Goal: Information Seeking & Learning: Learn about a topic

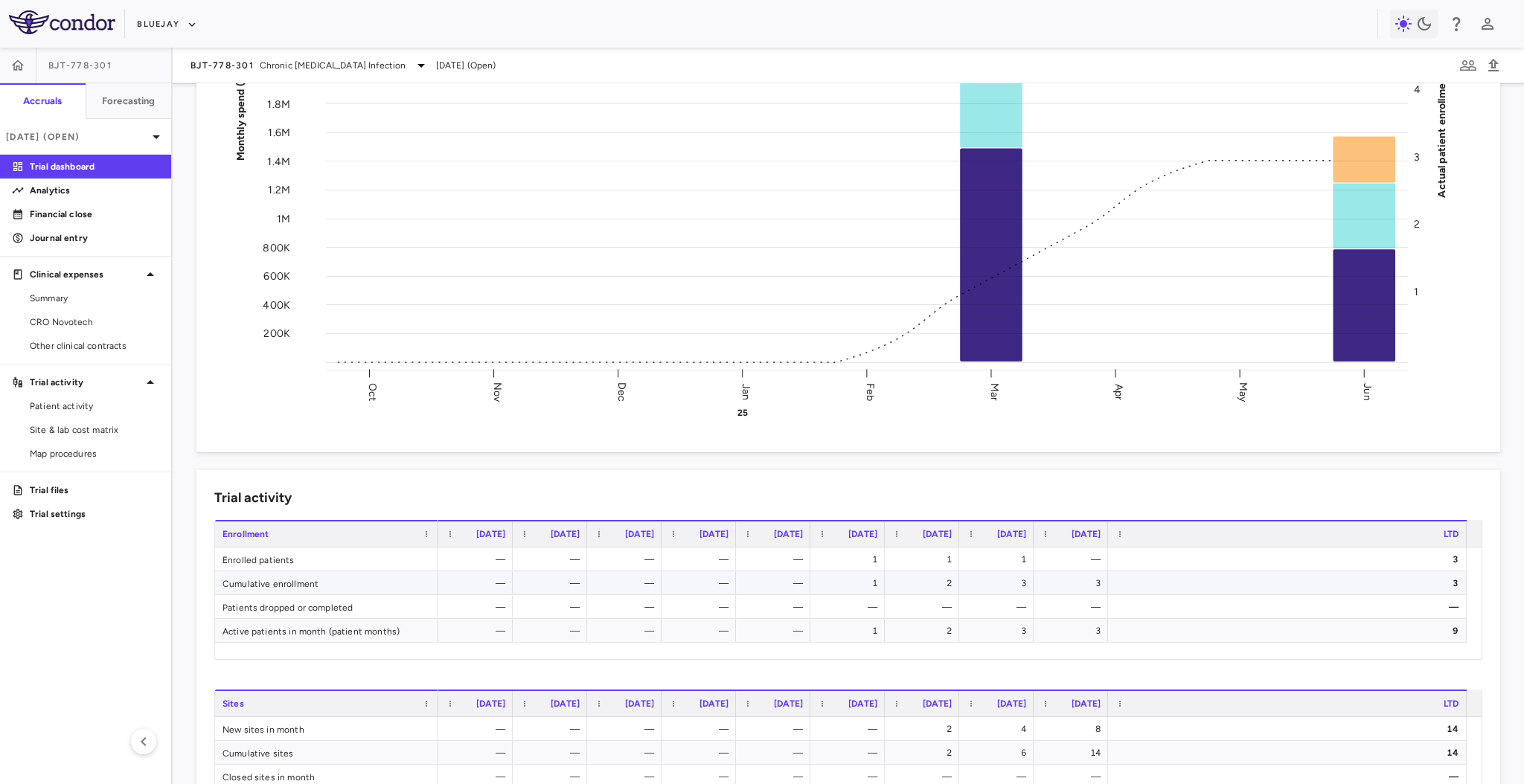
scroll to position [169, 0]
click at [113, 429] on span "Site & lab cost matrix" at bounding box center [95, 430] width 130 height 14
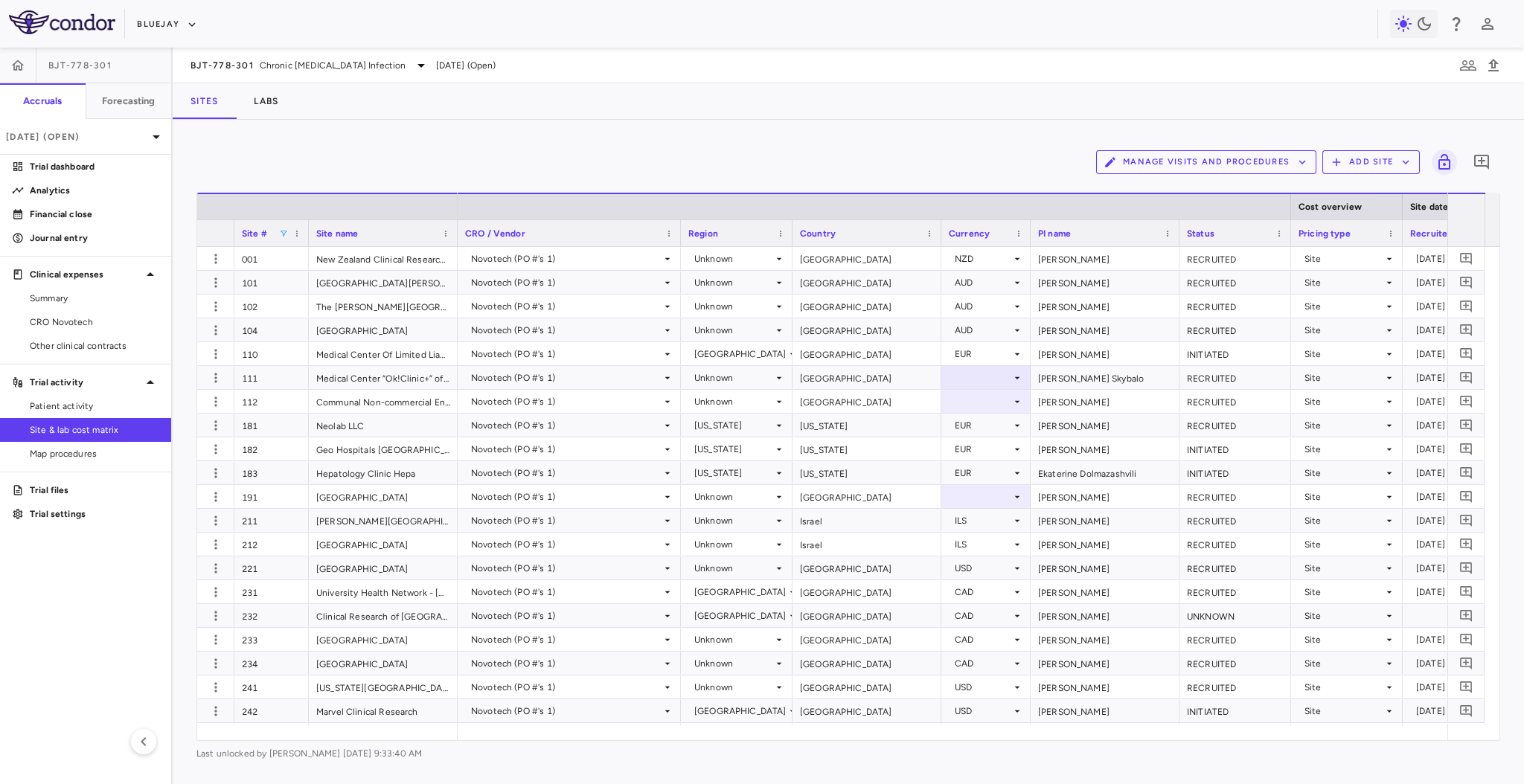
click at [285, 231] on span at bounding box center [284, 234] width 9 height 9
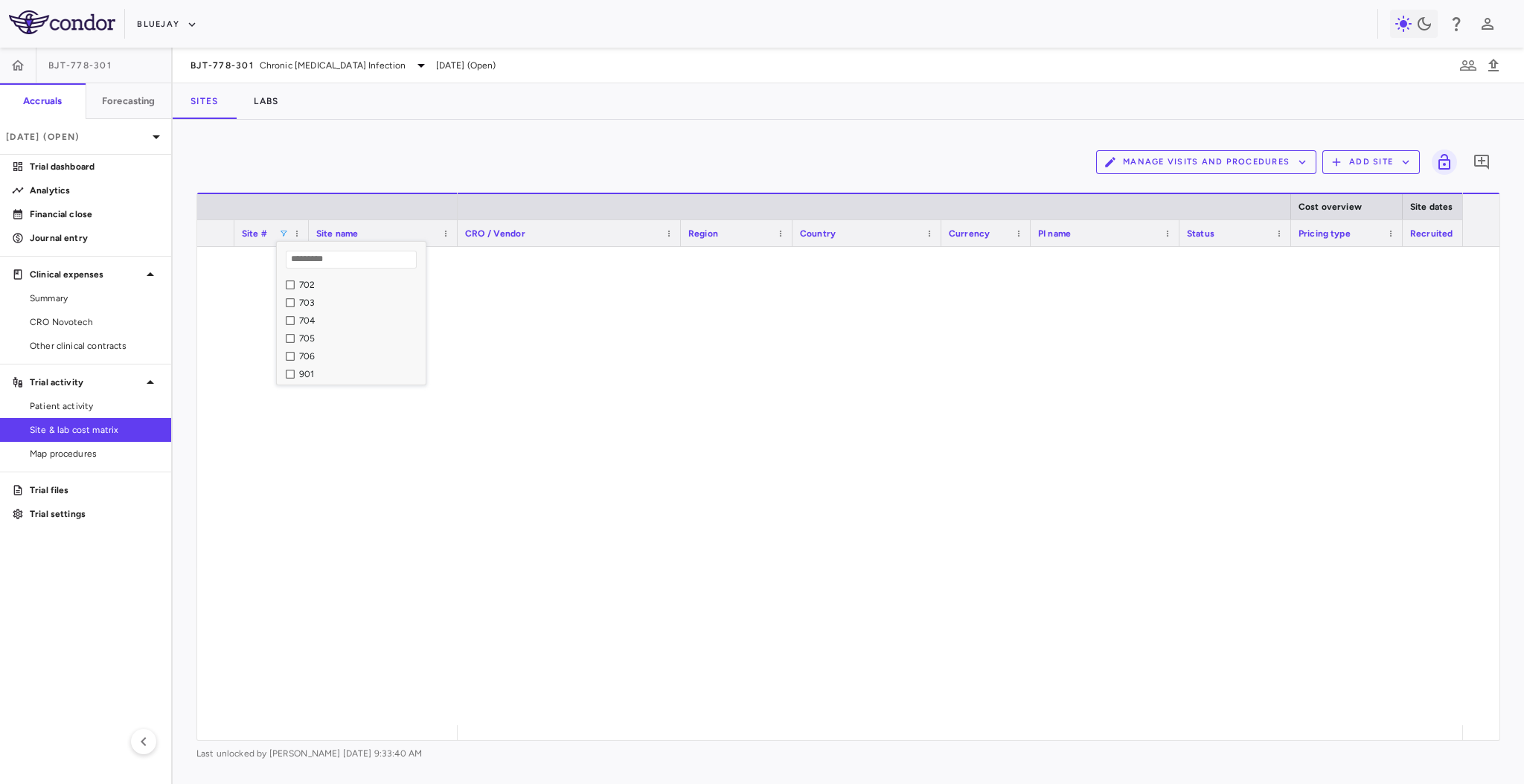
scroll to position [660, 0]
click at [564, 89] on div "Sites Labs" at bounding box center [848, 101] width 1352 height 36
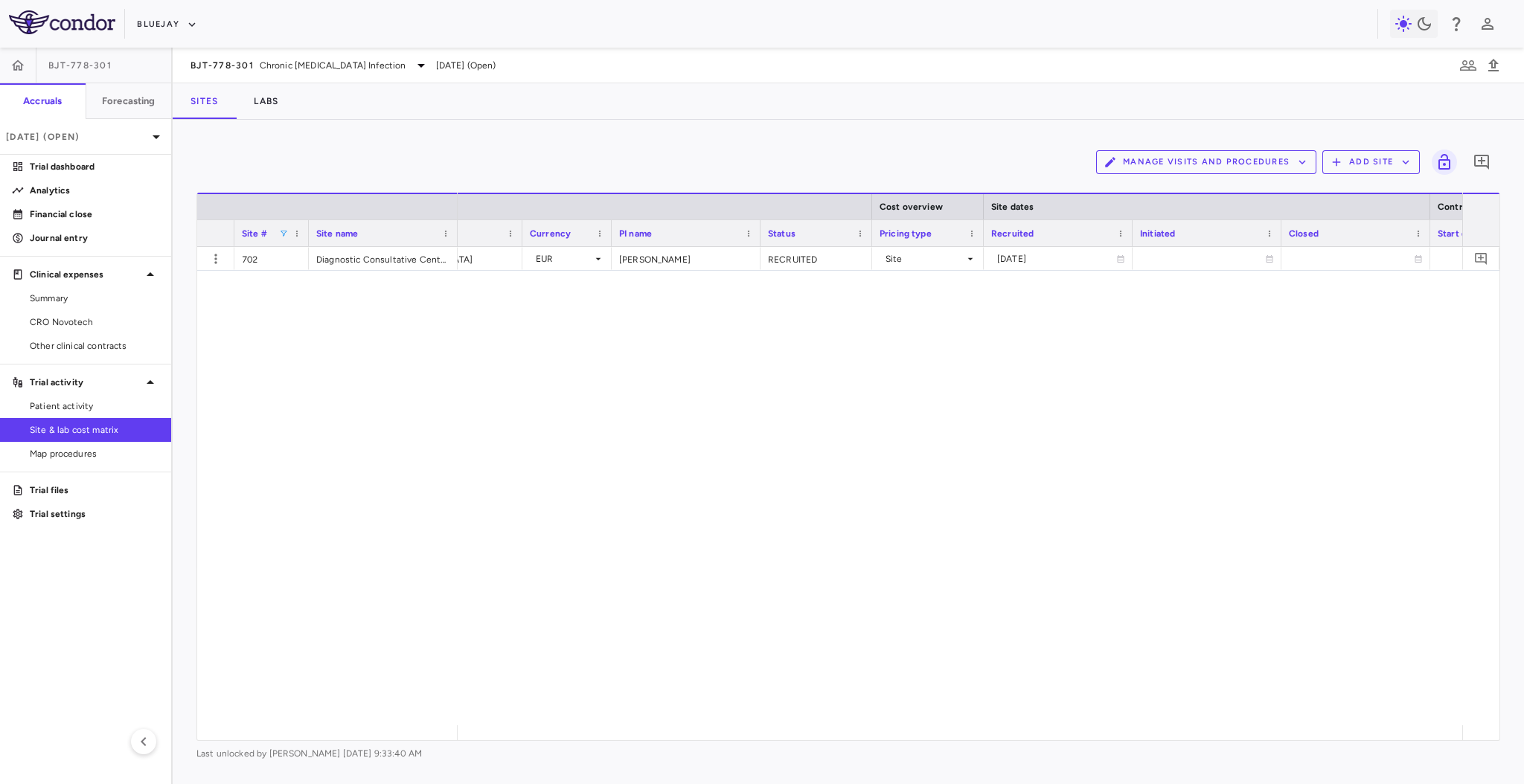
scroll to position [0, 0]
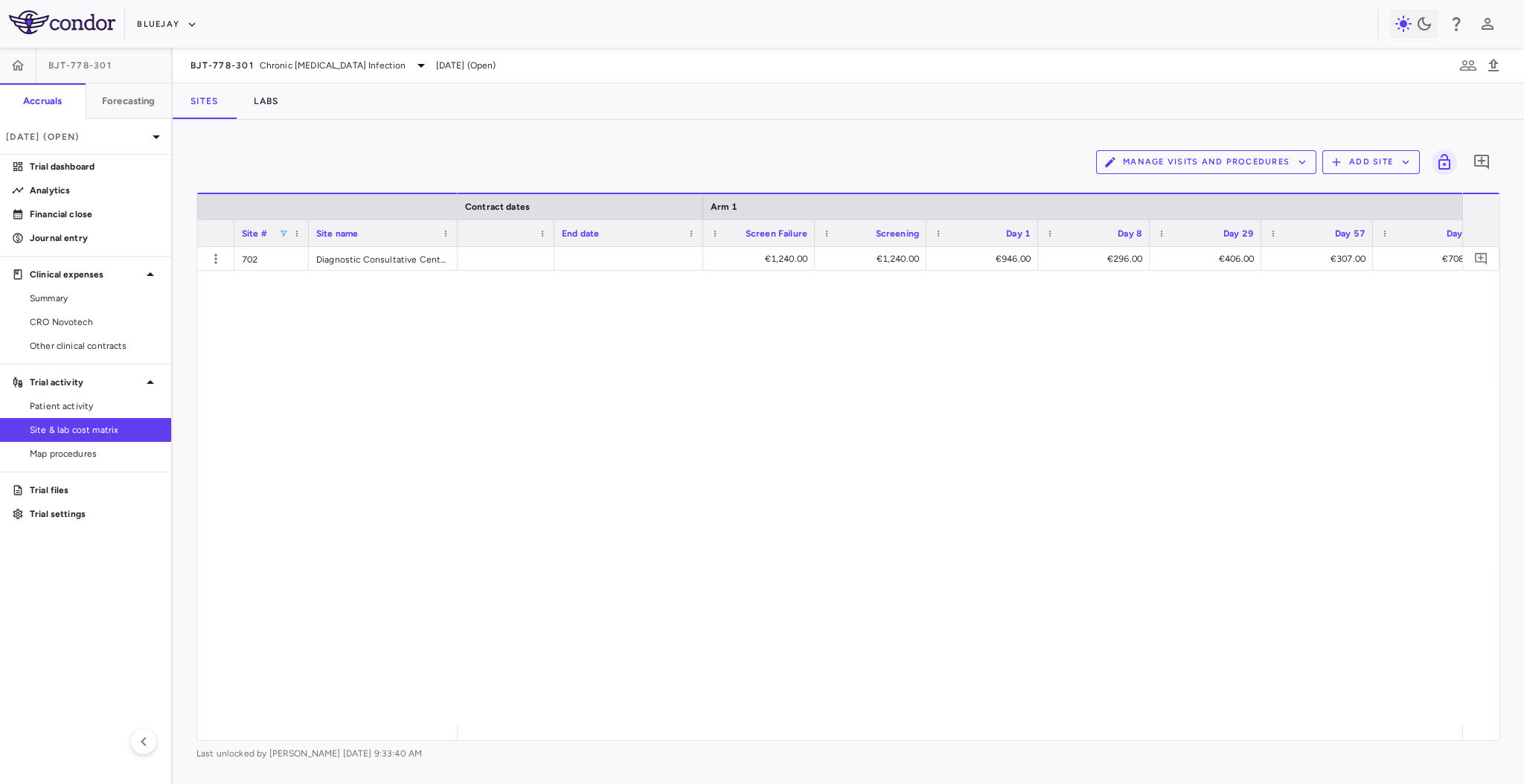
click at [656, 424] on div "€1,240.00 €1,240.00 €946.00 €296.00 €406.00 €307.00 €708.00 €307.00 €354.00" at bounding box center [960, 486] width 1005 height 478
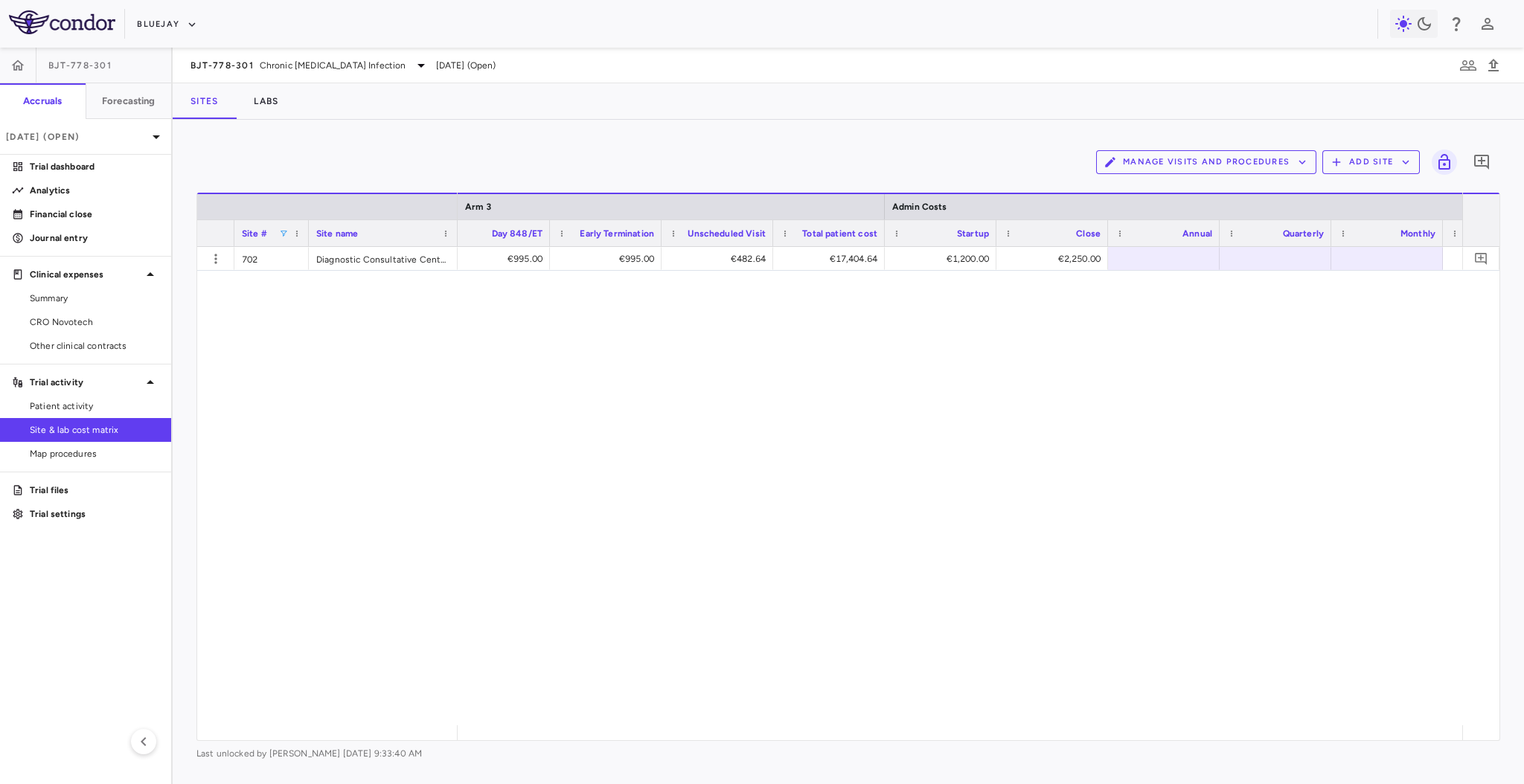
scroll to position [0, 15106]
click at [930, 255] on div "€1,200.00" at bounding box center [943, 259] width 91 height 24
click at [286, 230] on span at bounding box center [284, 234] width 9 height 9
click at [506, 309] on div "€287.00 €995.00 €15,927.00 —" at bounding box center [960, 486] width 1005 height 478
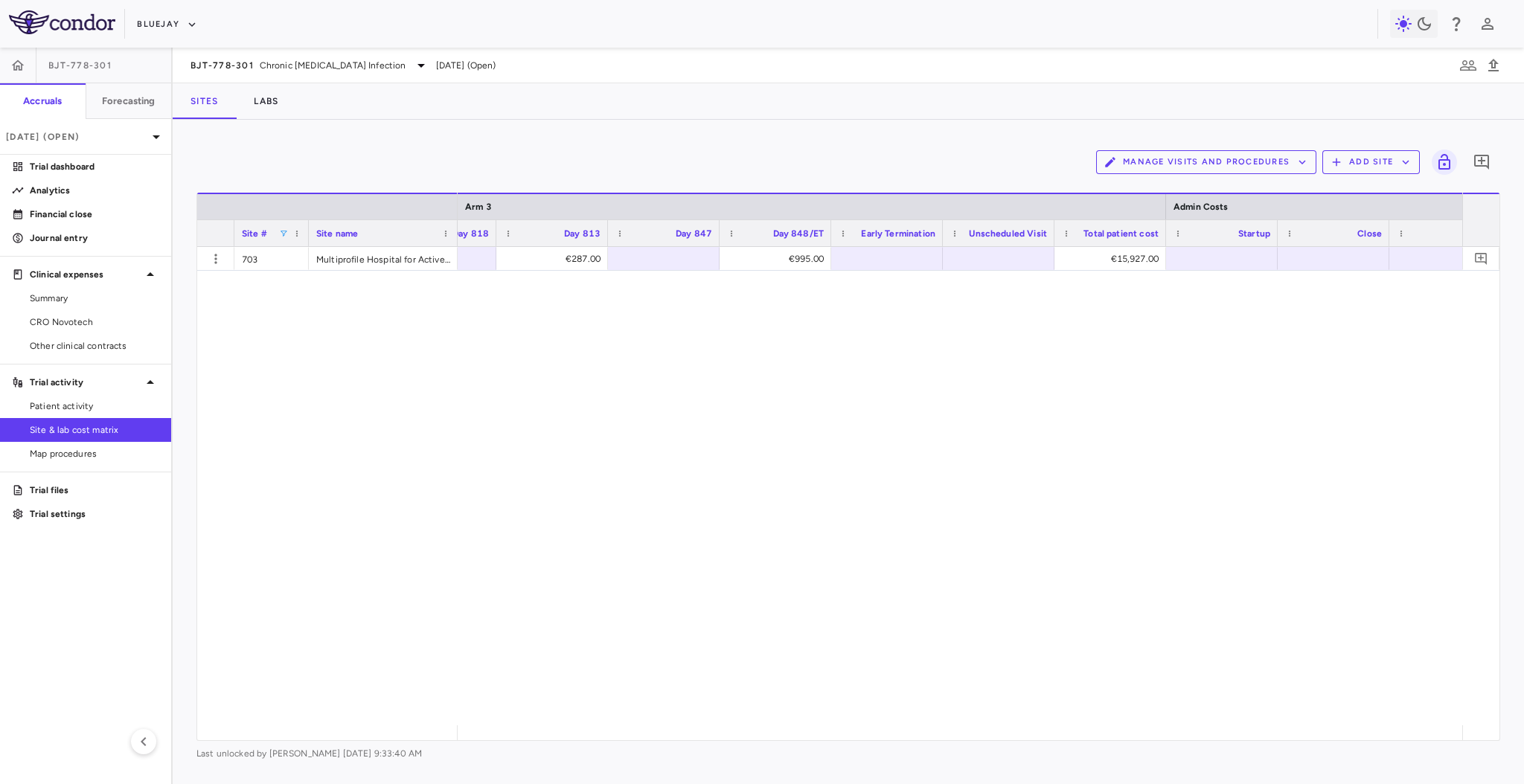
scroll to position [0, 14810]
click at [1379, 727] on div "Site # Site name Arm 3 Admin Costs Day 789 703" at bounding box center [849, 467] width 1303 height 548
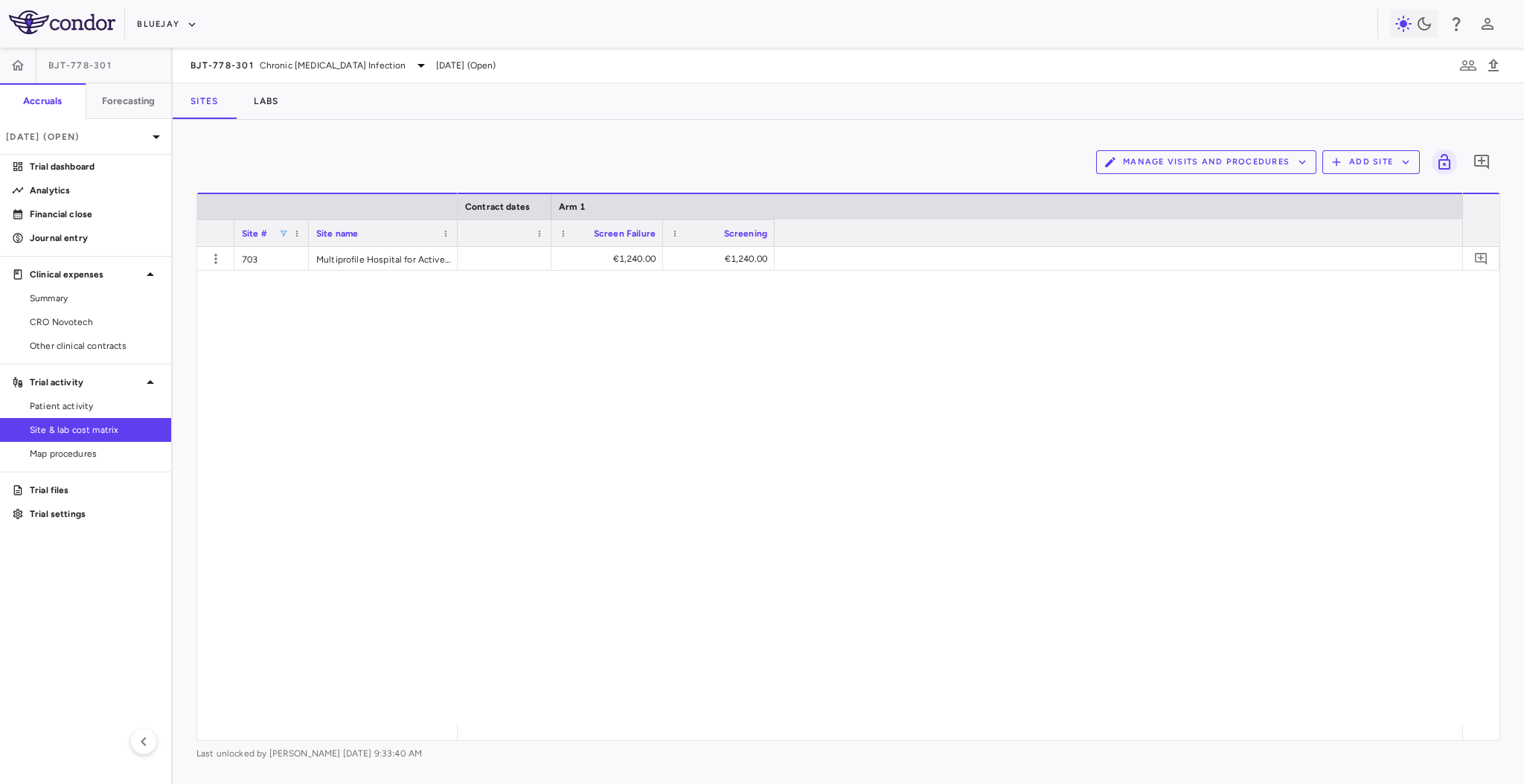
scroll to position [0, 385]
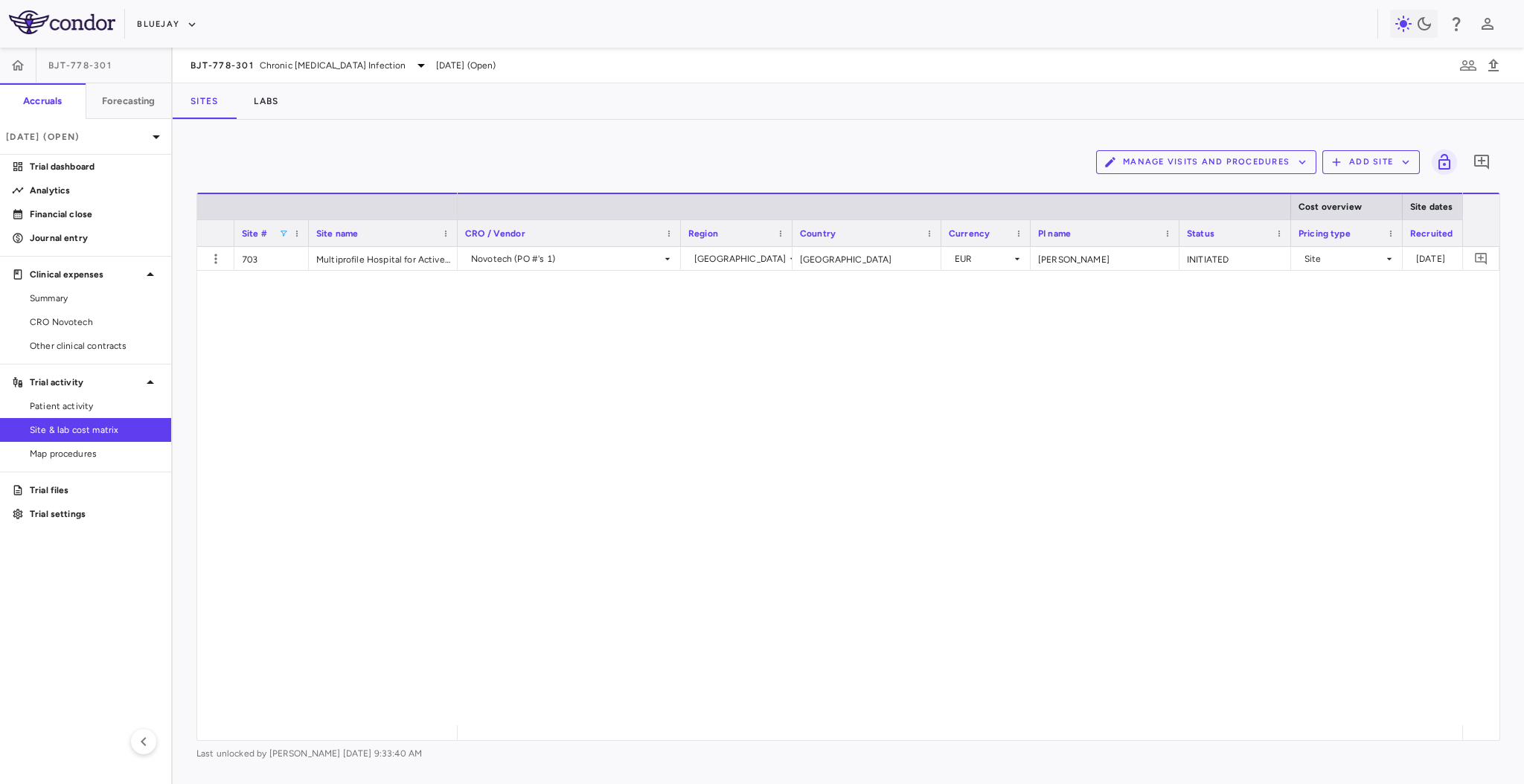
click at [776, 402] on div "Novotech (PO #'s 1) [GEOGRAPHIC_DATA] [GEOGRAPHIC_DATA] EUR [PERSON_NAME] INITI…" at bounding box center [960, 486] width 1005 height 478
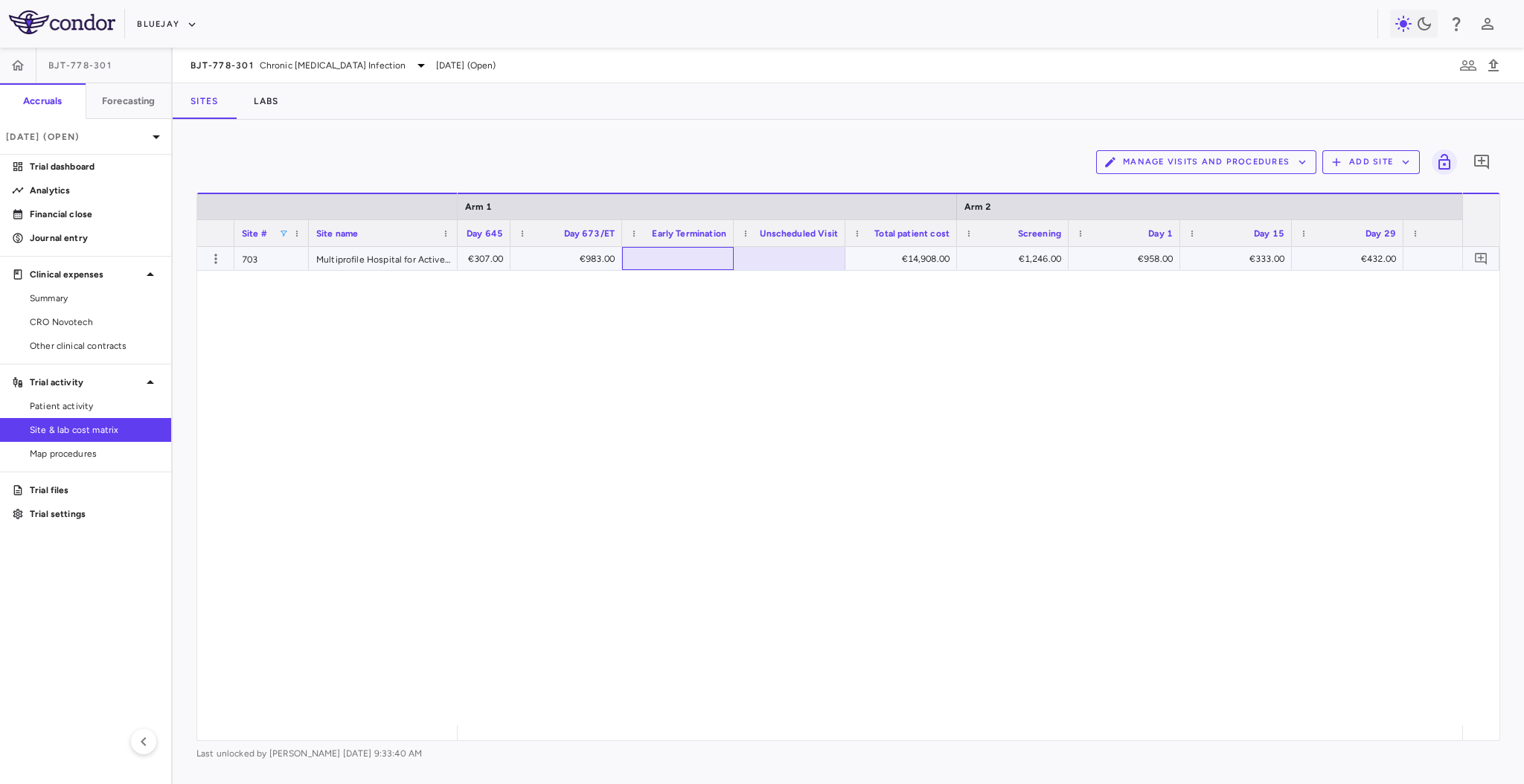
click at [680, 256] on div at bounding box center [677, 259] width 97 height 21
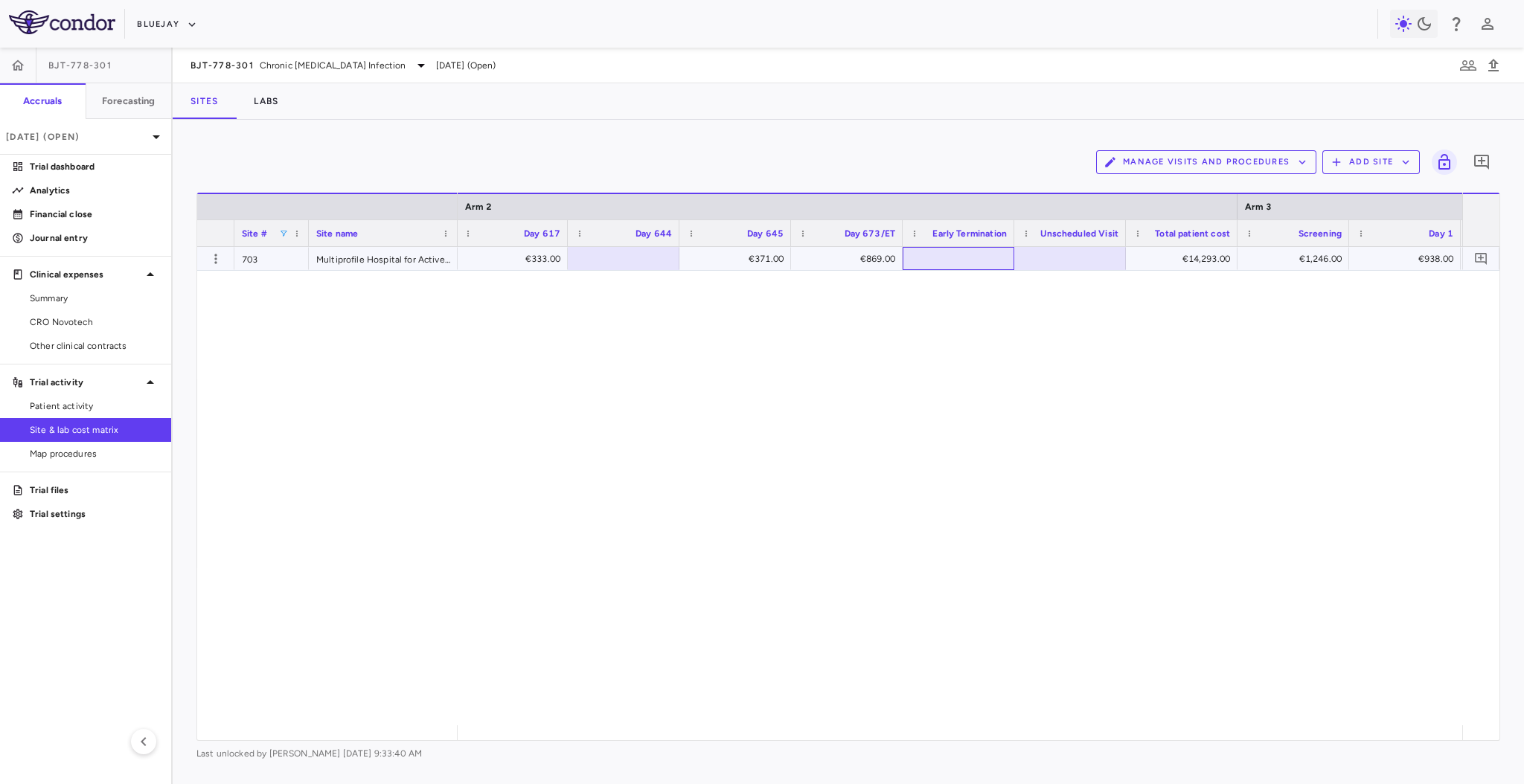
click at [950, 261] on div at bounding box center [958, 259] width 97 height 21
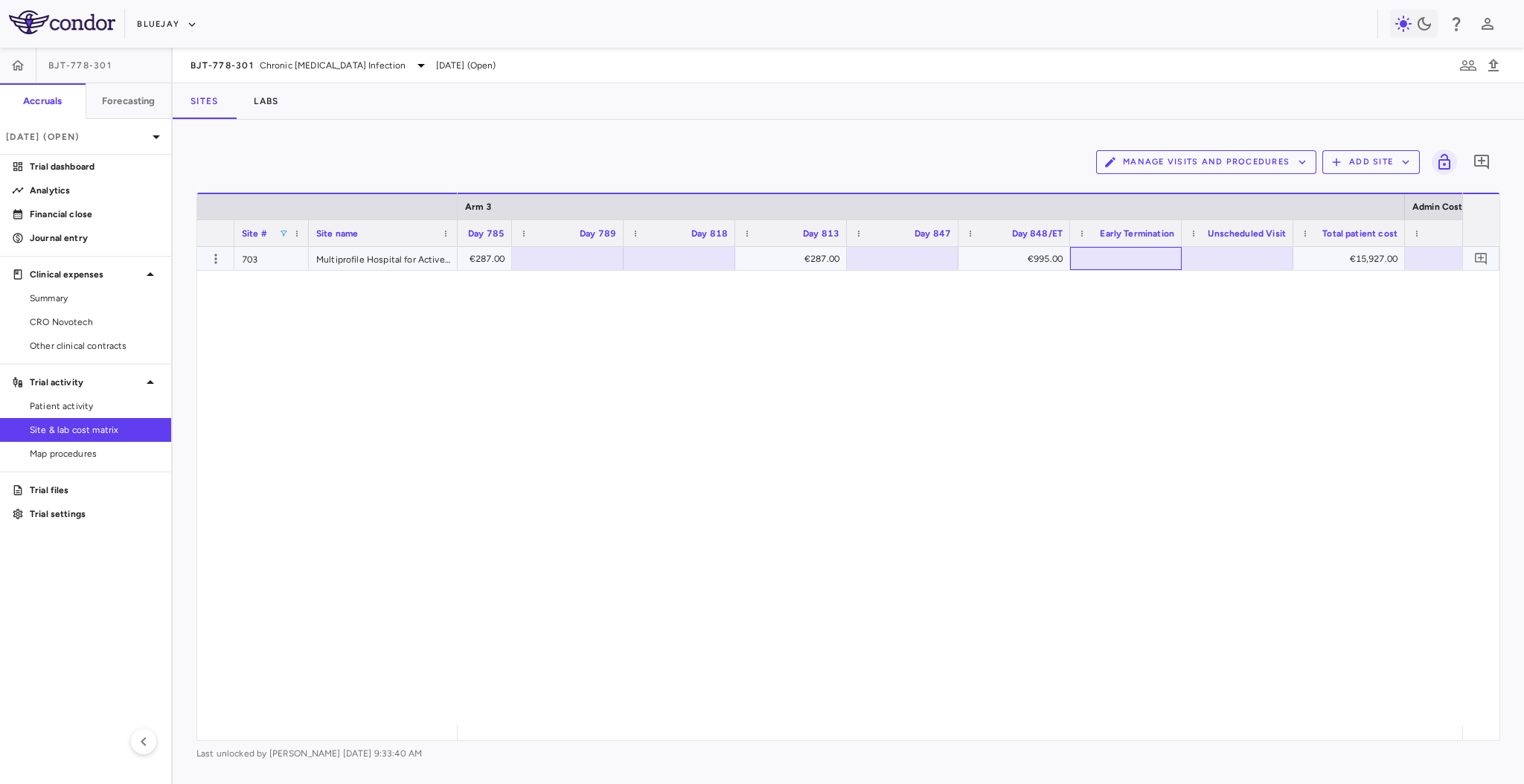
click at [1119, 258] on div at bounding box center [1126, 259] width 97 height 21
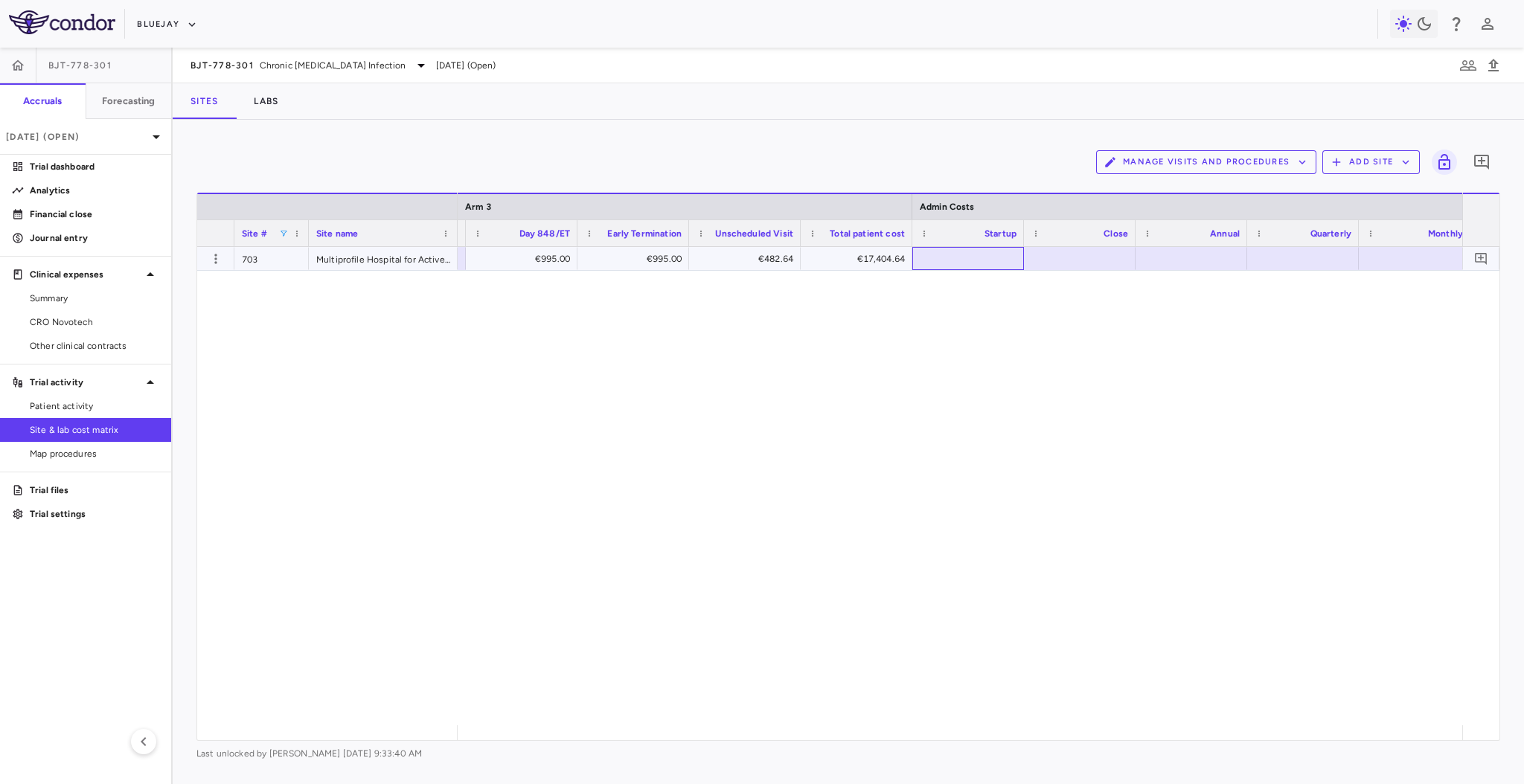
click at [935, 253] on div at bounding box center [968, 259] width 97 height 21
type input "****"
click at [286, 230] on span at bounding box center [284, 234] width 9 height 9
click at [289, 295] on div "703" at bounding box center [355, 302] width 140 height 18
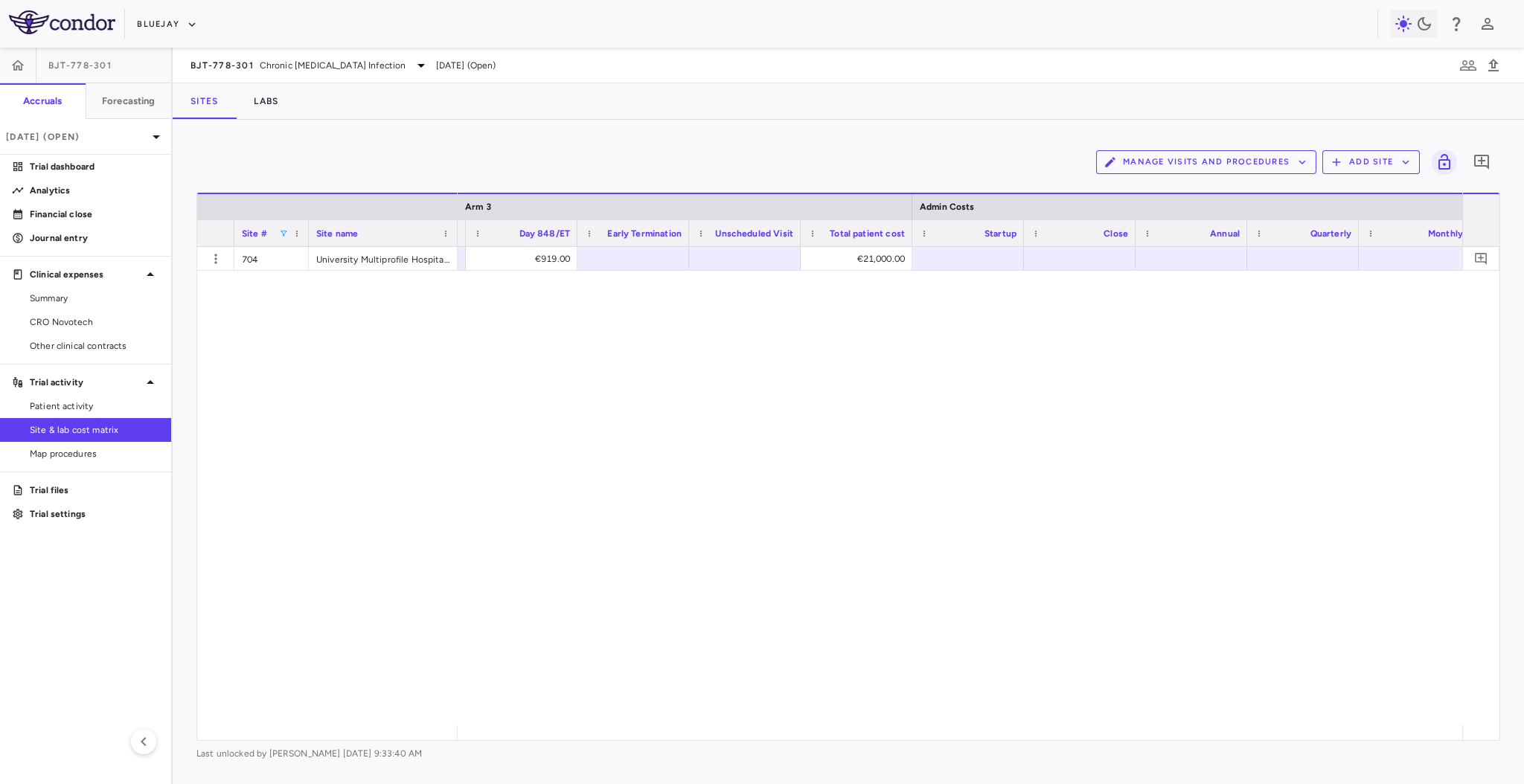
click at [611, 355] on div "€374.00 €919.00 €21,000.00 —" at bounding box center [960, 486] width 1005 height 478
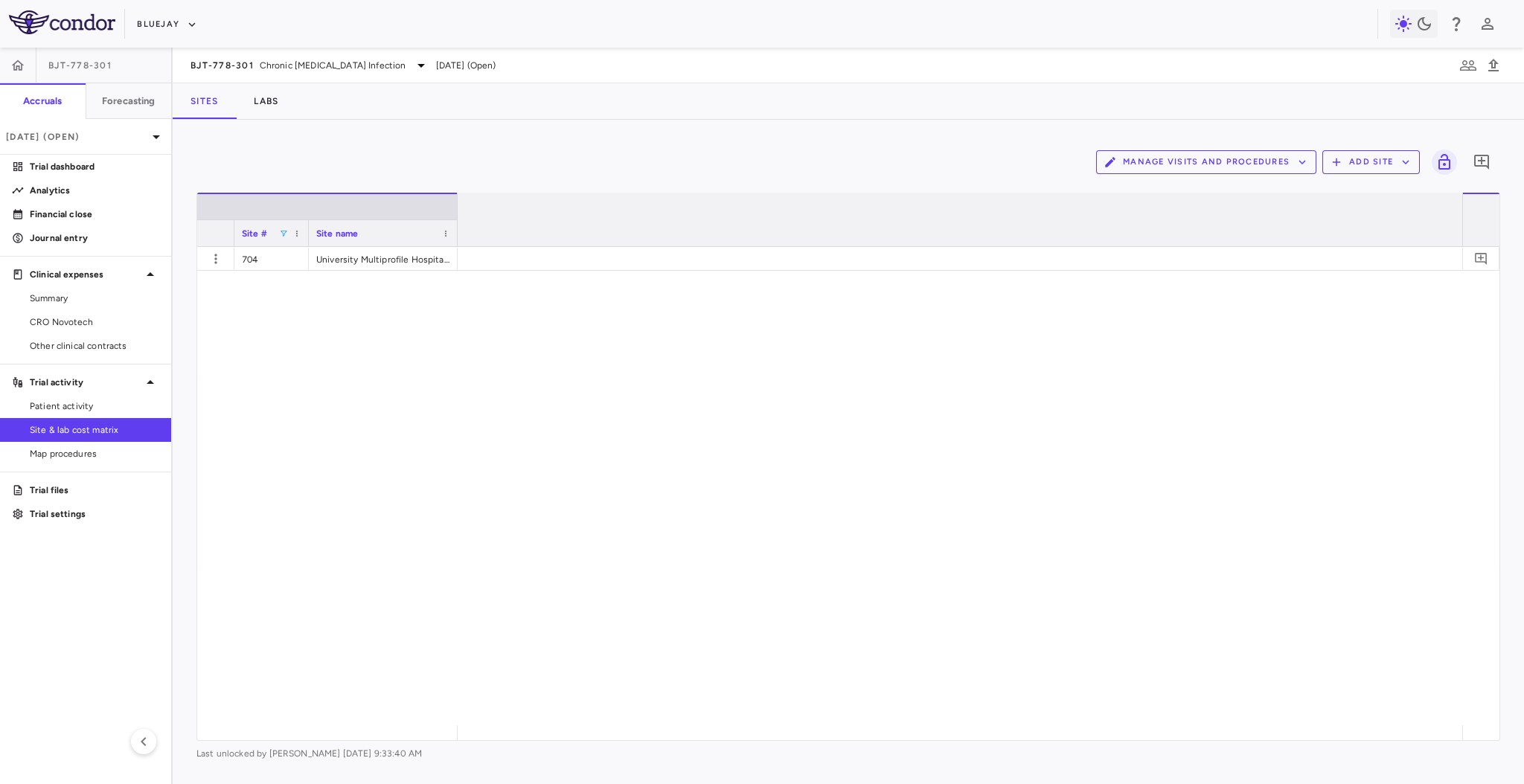
scroll to position [0, 3989]
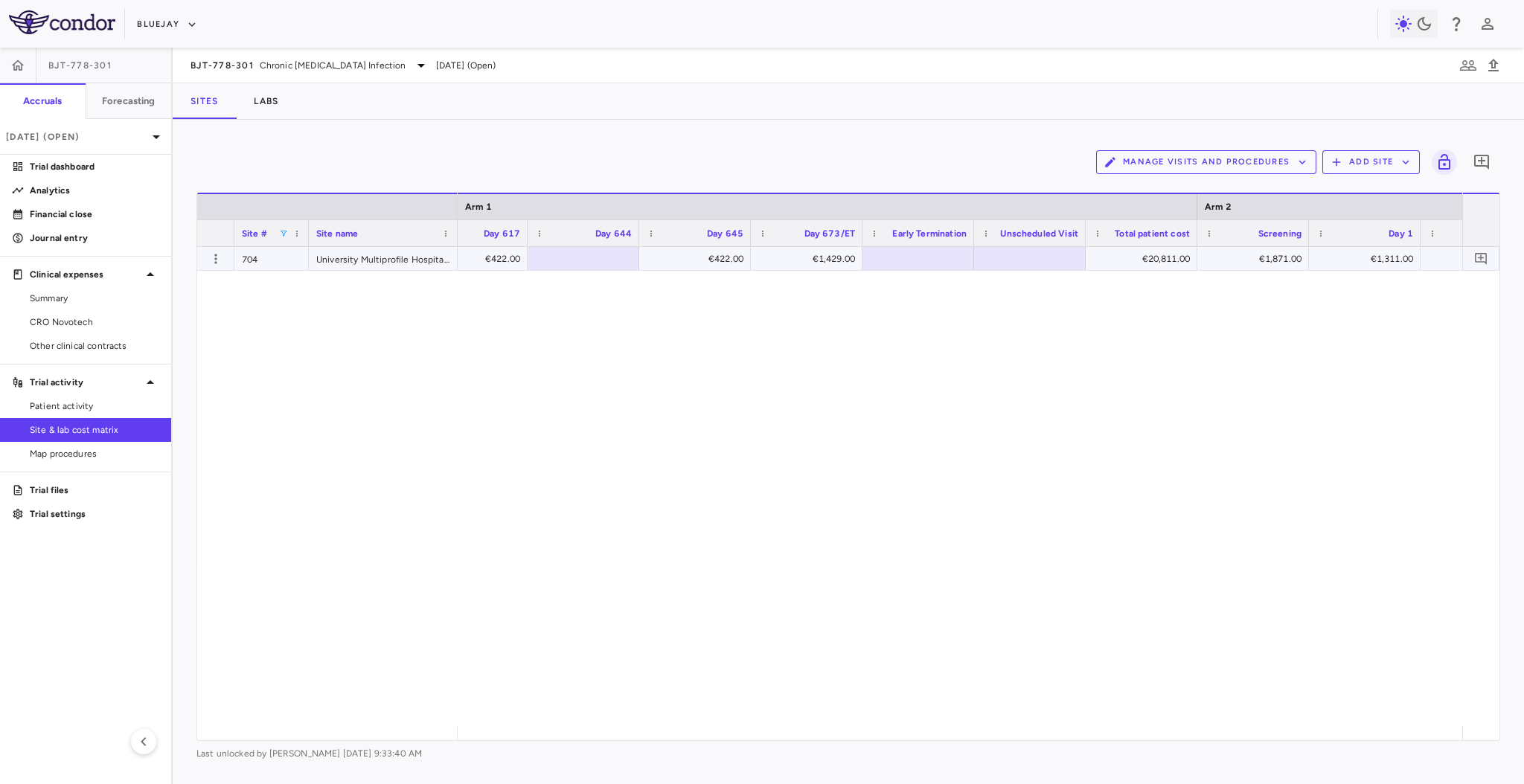
click at [917, 263] on div at bounding box center [918, 259] width 97 height 21
click at [824, 261] on div at bounding box center [789, 259] width 97 height 21
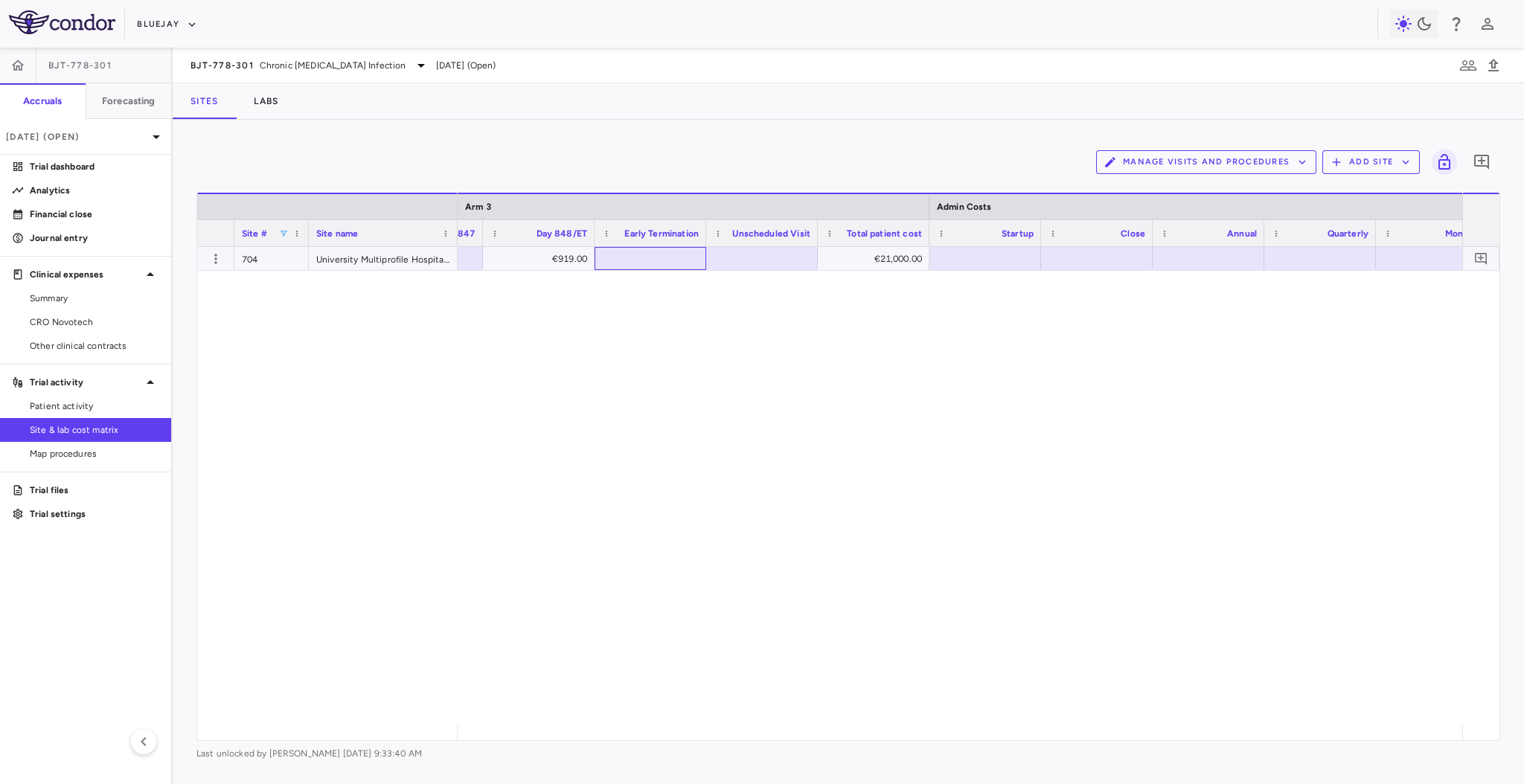
click at [680, 259] on div at bounding box center [650, 259] width 97 height 21
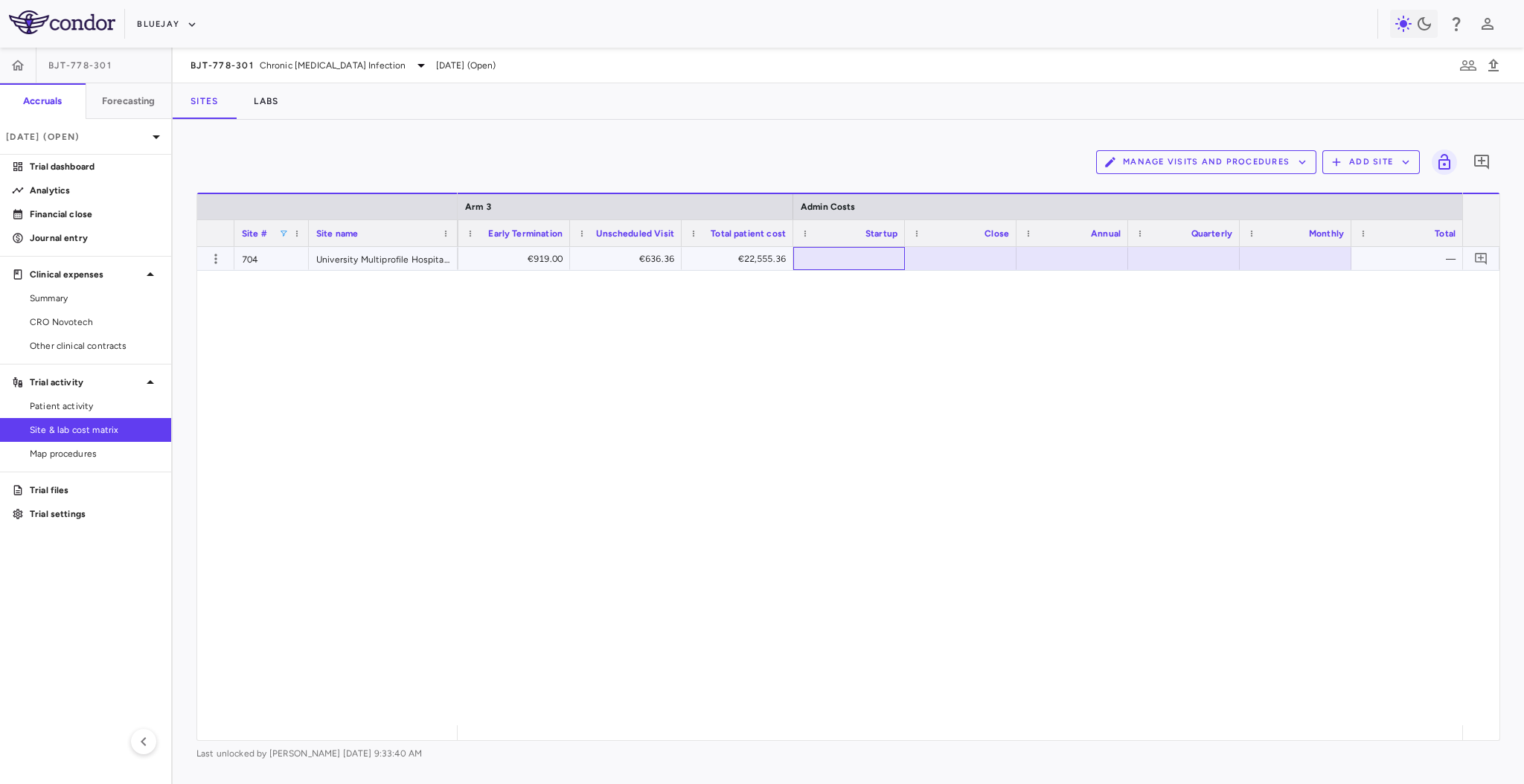
click at [841, 255] on div at bounding box center [849, 259] width 97 height 21
click at [843, 442] on div "€919.00 €919.00 €636.36 €22,555.36 7,625.00 1,000.00 —" at bounding box center [960, 486] width 1005 height 478
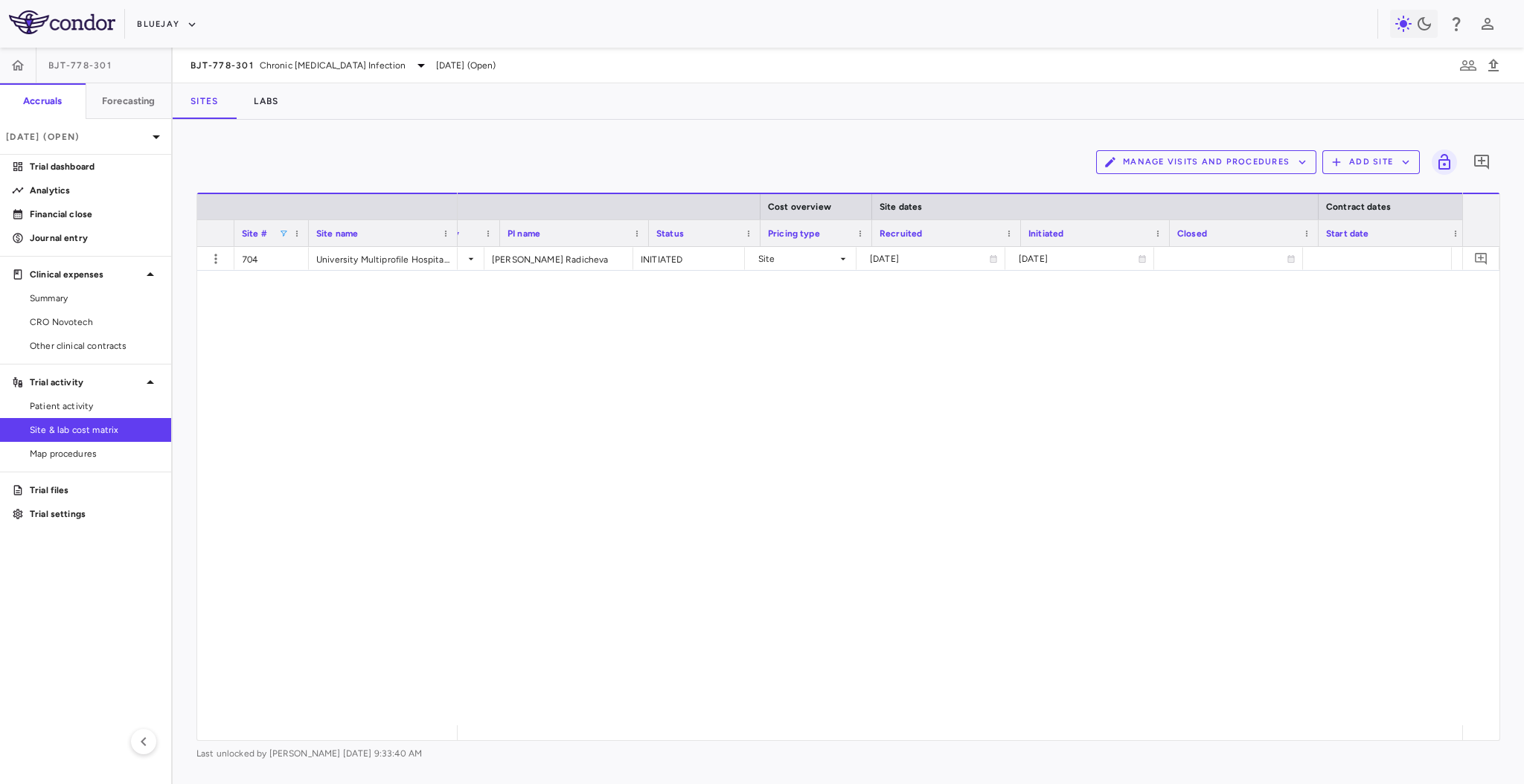
scroll to position [0, 551]
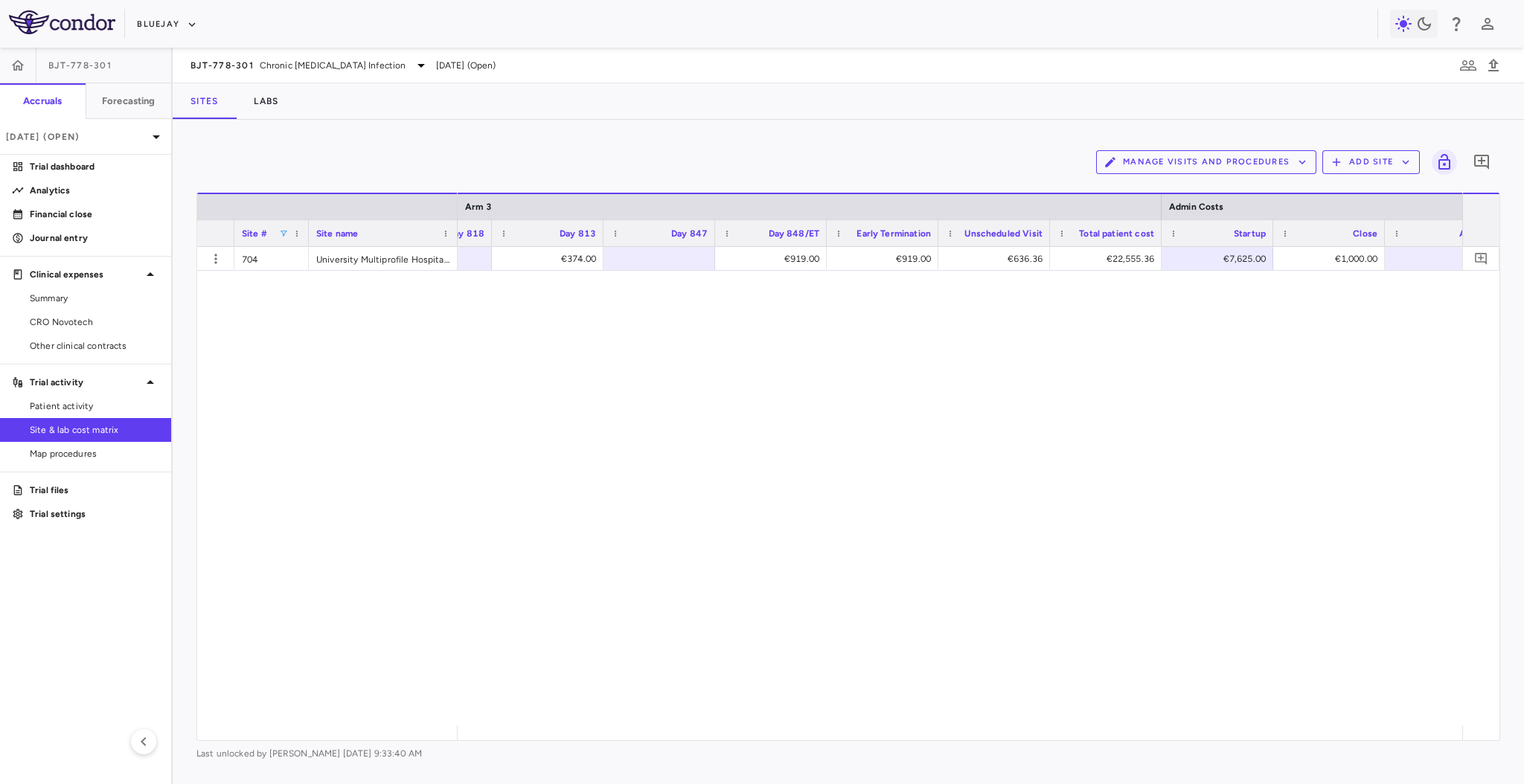
click at [281, 230] on span at bounding box center [284, 234] width 9 height 9
click at [469, 331] on div "€374.00 €1,337.00 €21,000.00 €4,000.00 €3,500.00" at bounding box center [960, 486] width 1005 height 478
click at [400, 261] on div "University Multiprofile Hospital For Active Treatment [GEOGRAPHIC_DATA]" at bounding box center [383, 259] width 149 height 23
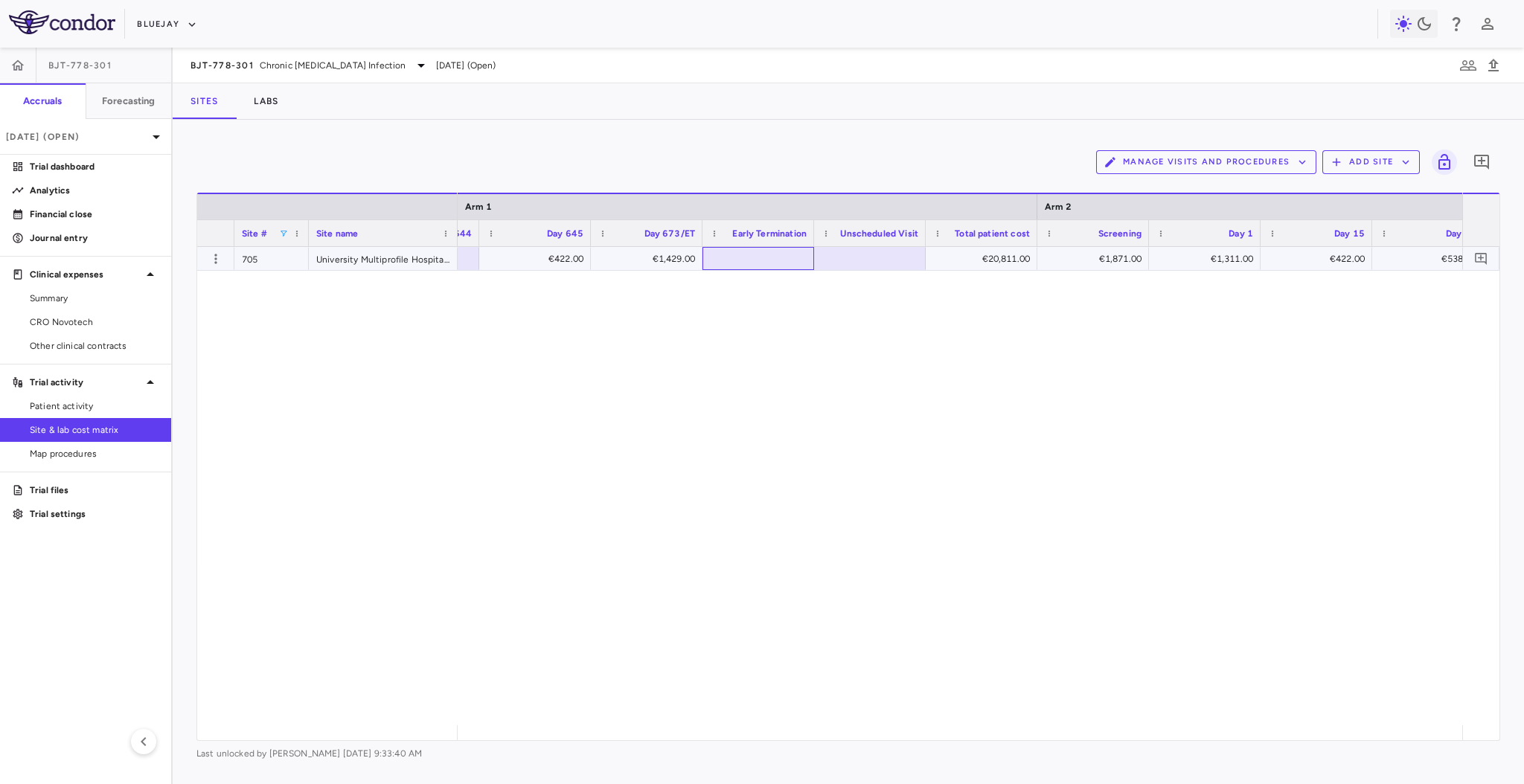
click at [787, 259] on div at bounding box center [758, 259] width 97 height 21
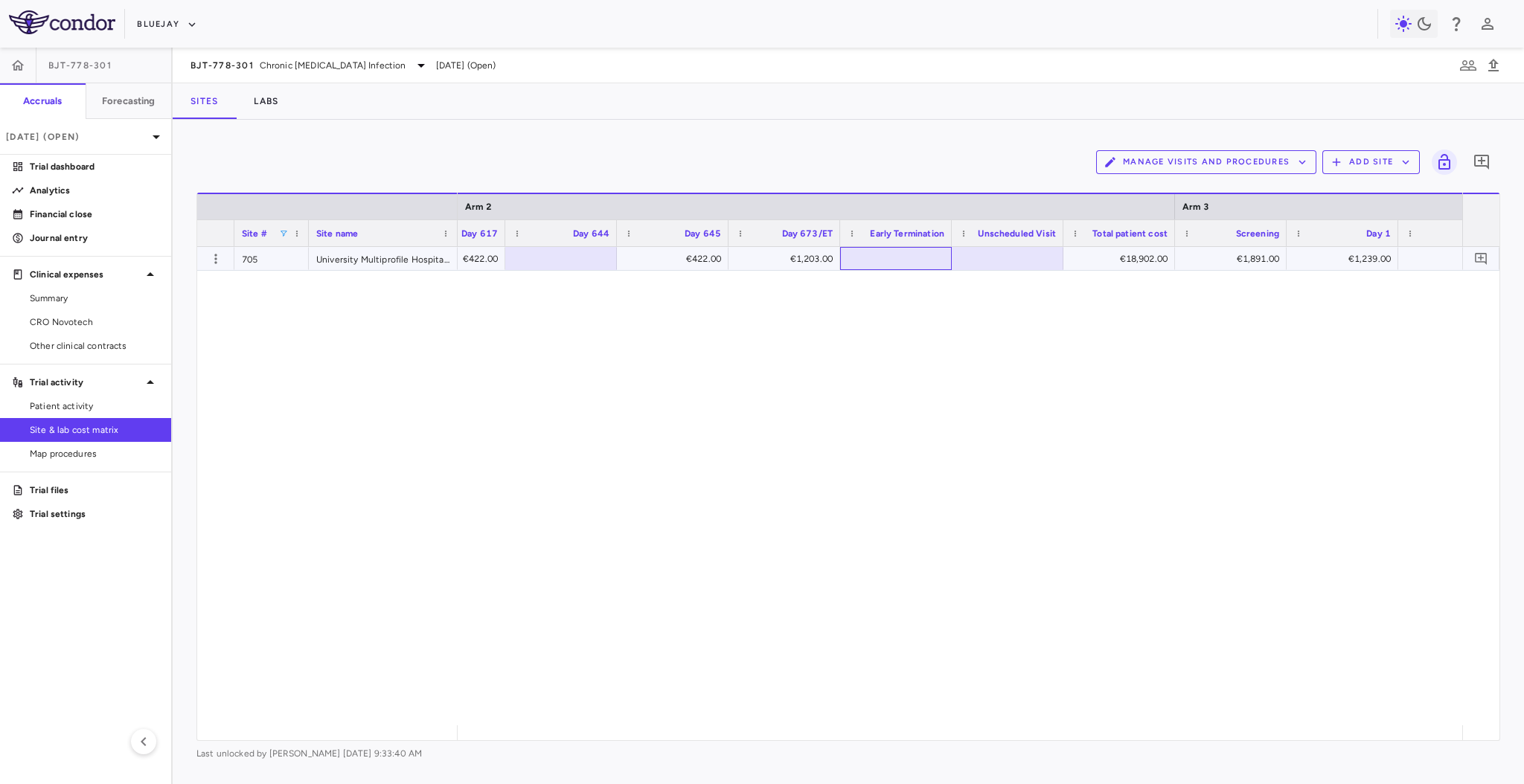
click at [917, 248] on div at bounding box center [895, 259] width 97 height 21
click at [1001, 267] on div at bounding box center [1014, 259] width 97 height 21
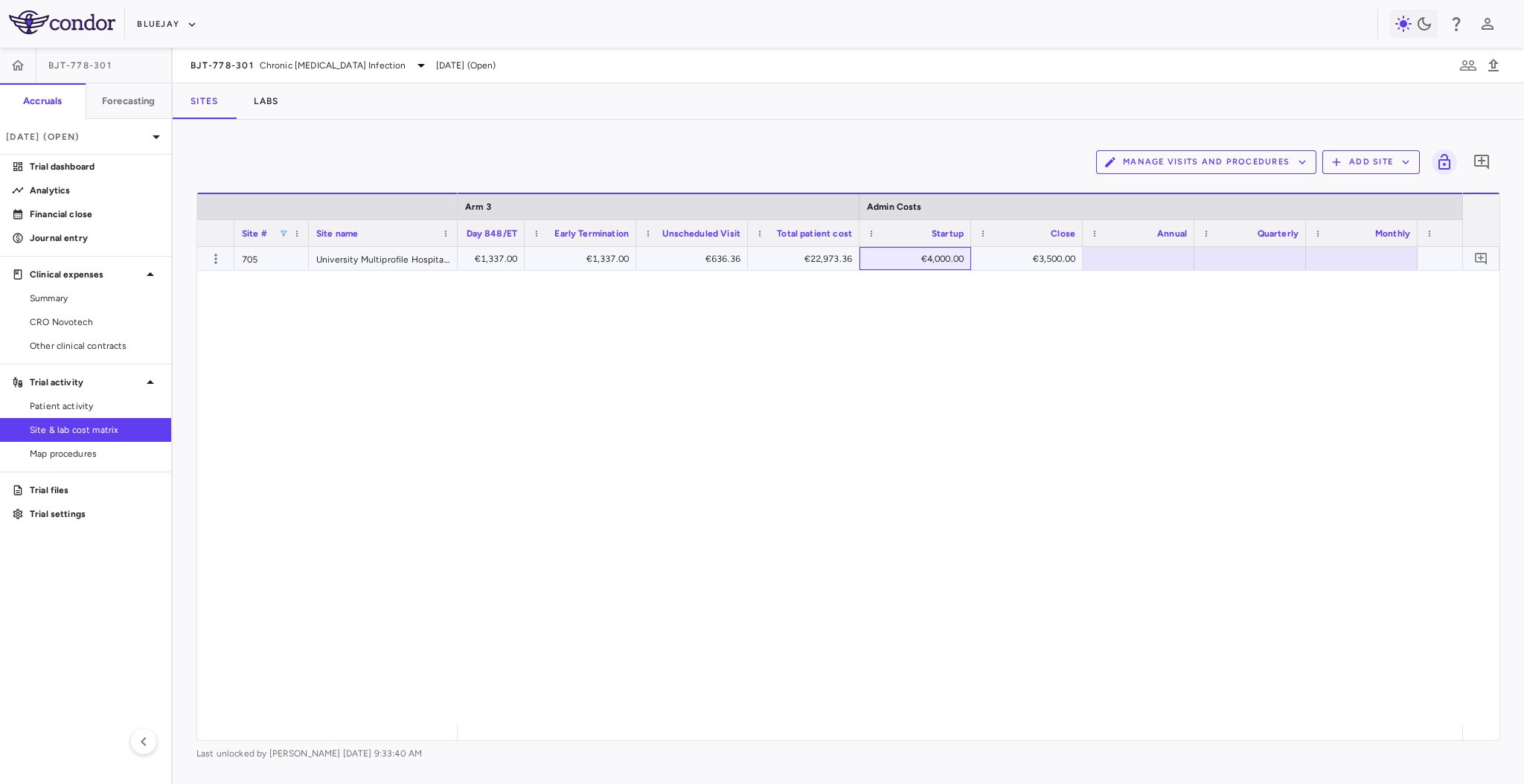
click at [925, 256] on div "€4,000.00" at bounding box center [918, 259] width 91 height 24
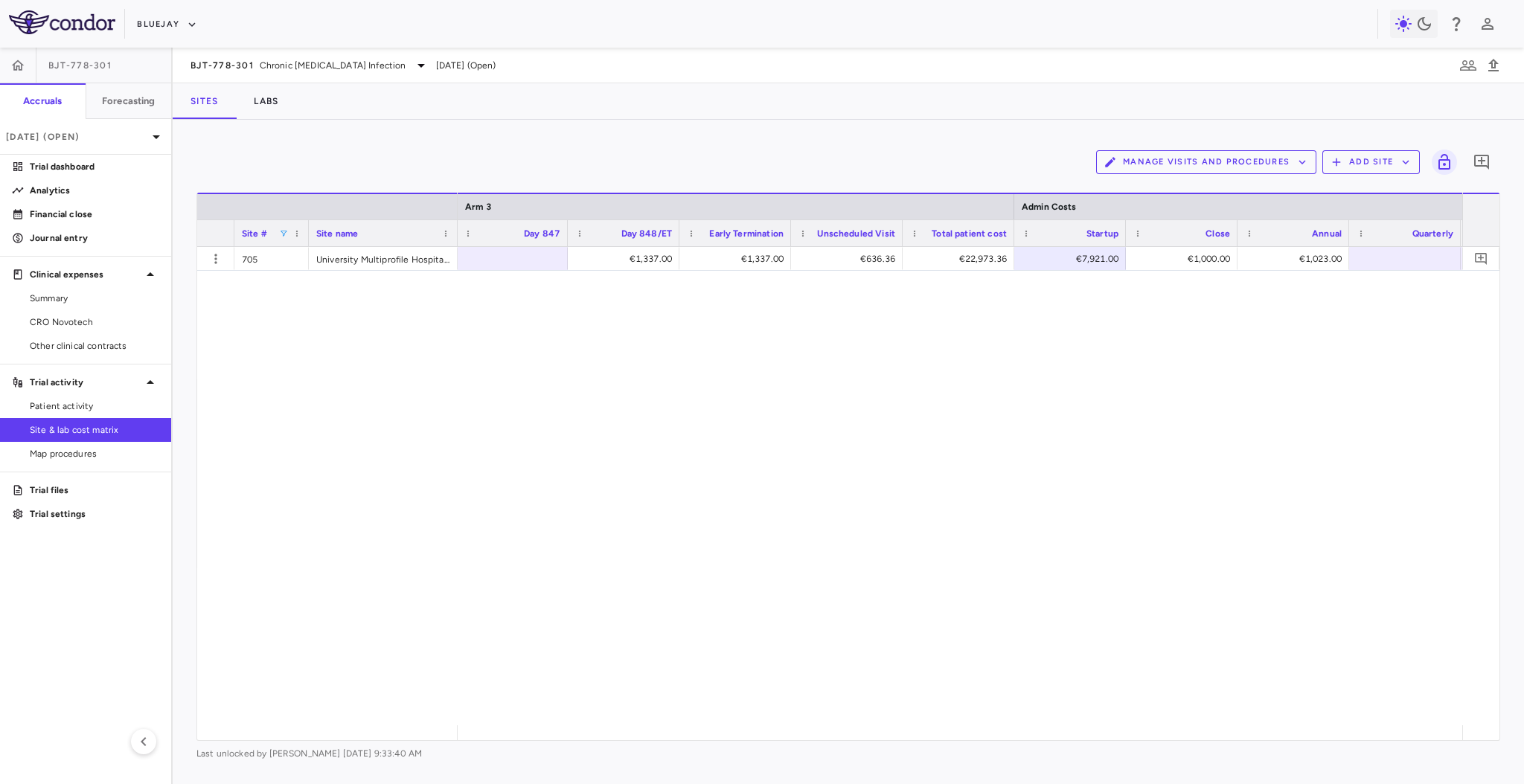
scroll to position [0, 15197]
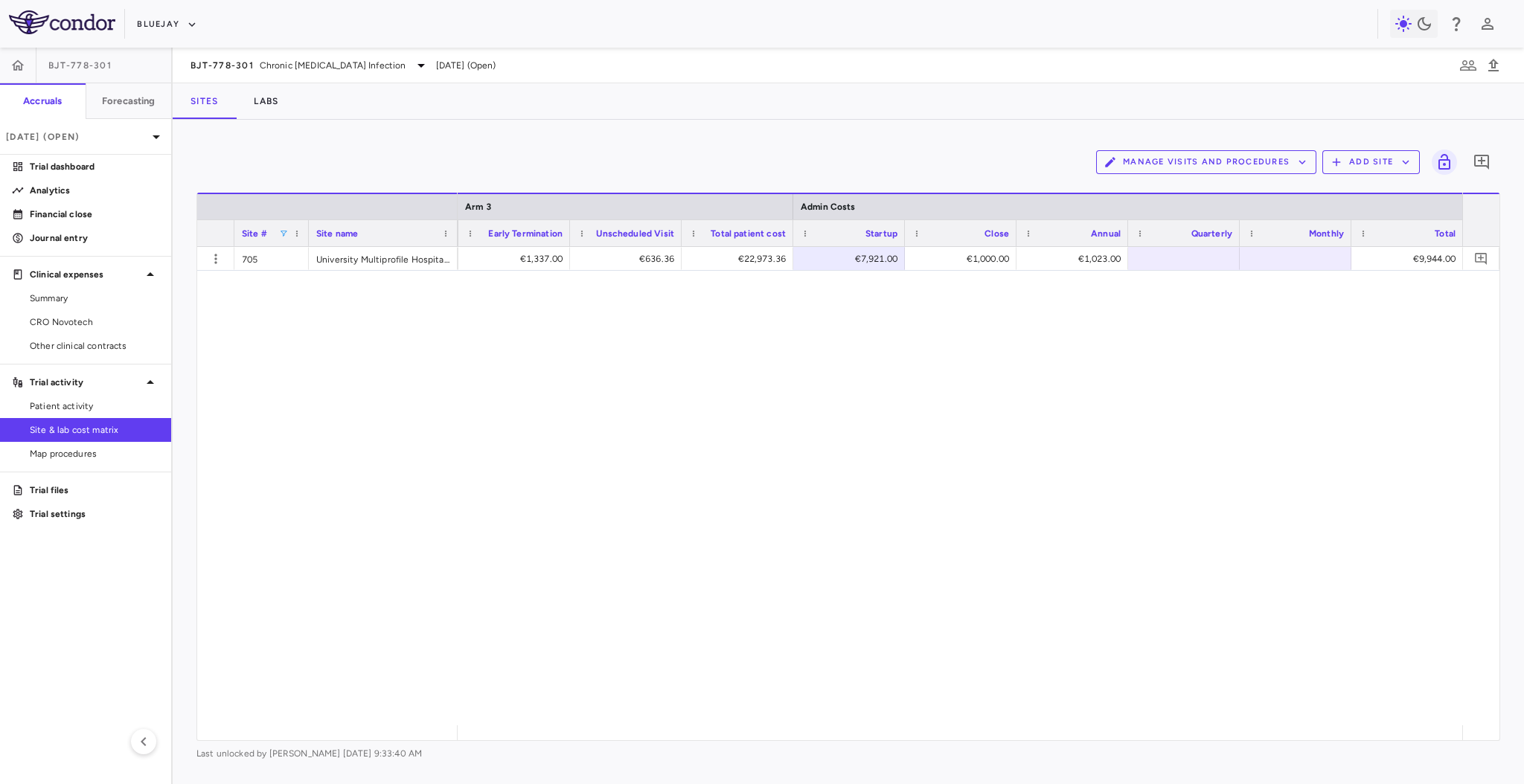
click at [282, 235] on span at bounding box center [284, 234] width 9 height 9
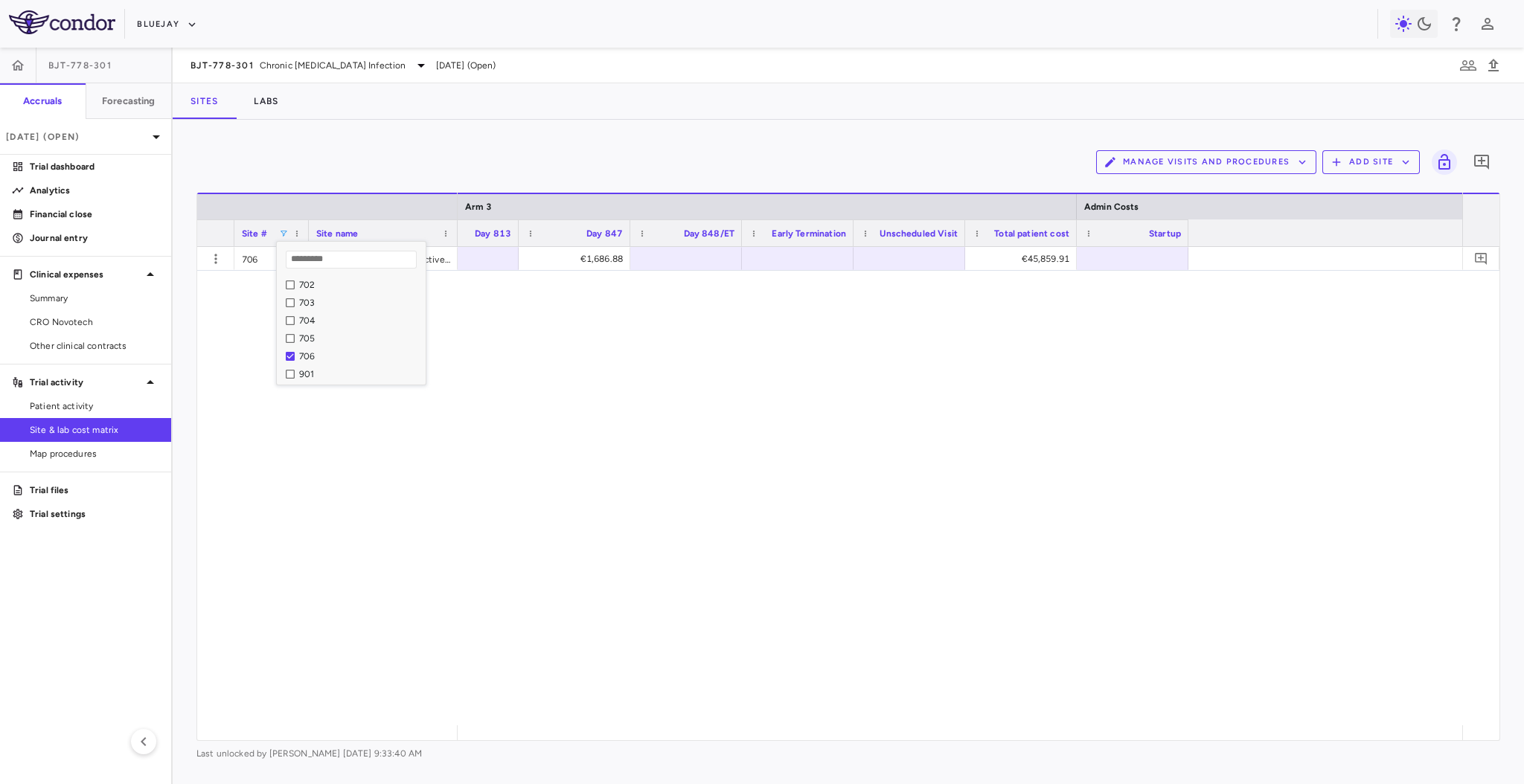
scroll to position [0, 14169]
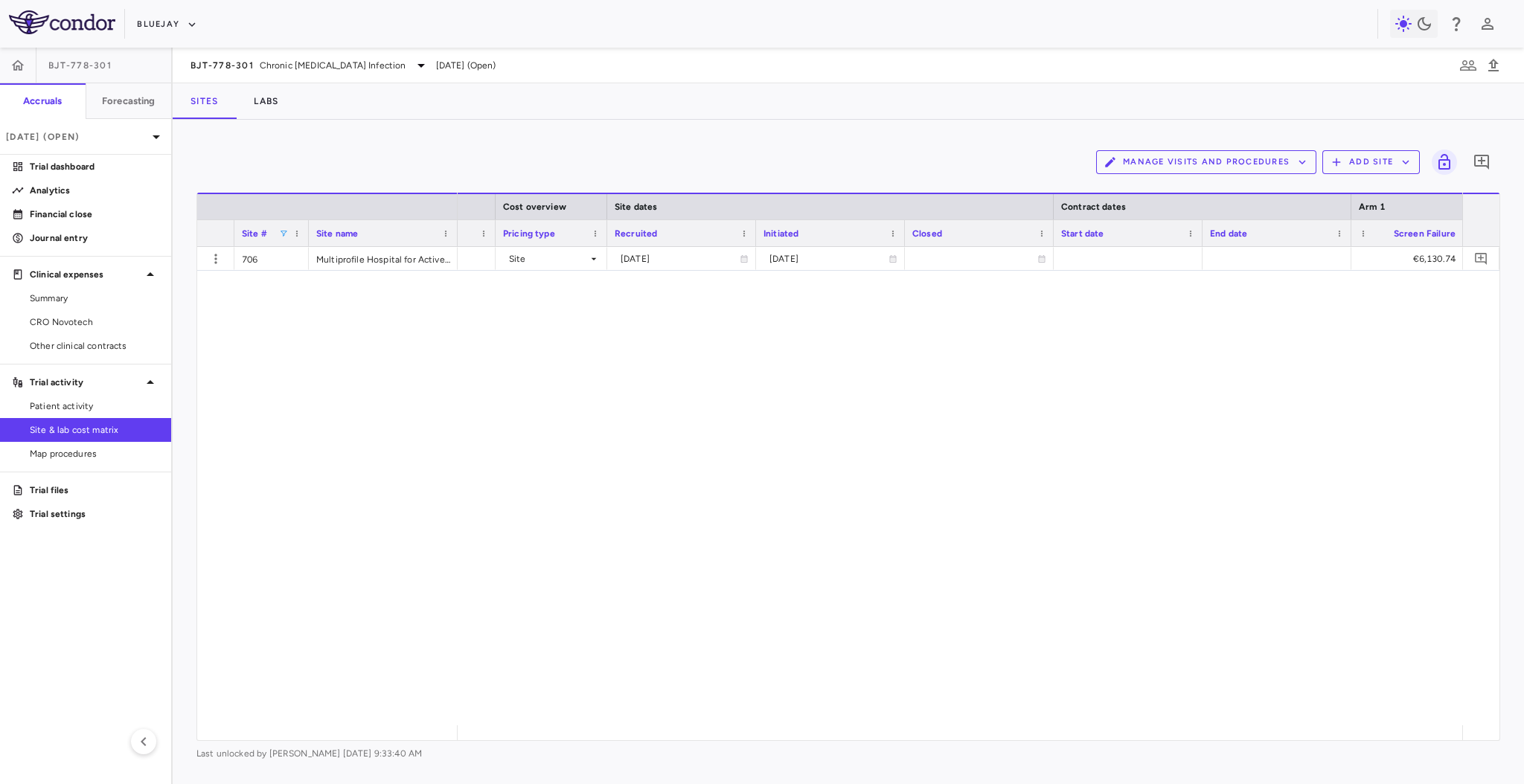
click at [675, 354] on div "[PERSON_NAME] INITIATED Site [DATE] [DATE] €6,130.74 €6,130.74 €2,107.44" at bounding box center [960, 486] width 1005 height 478
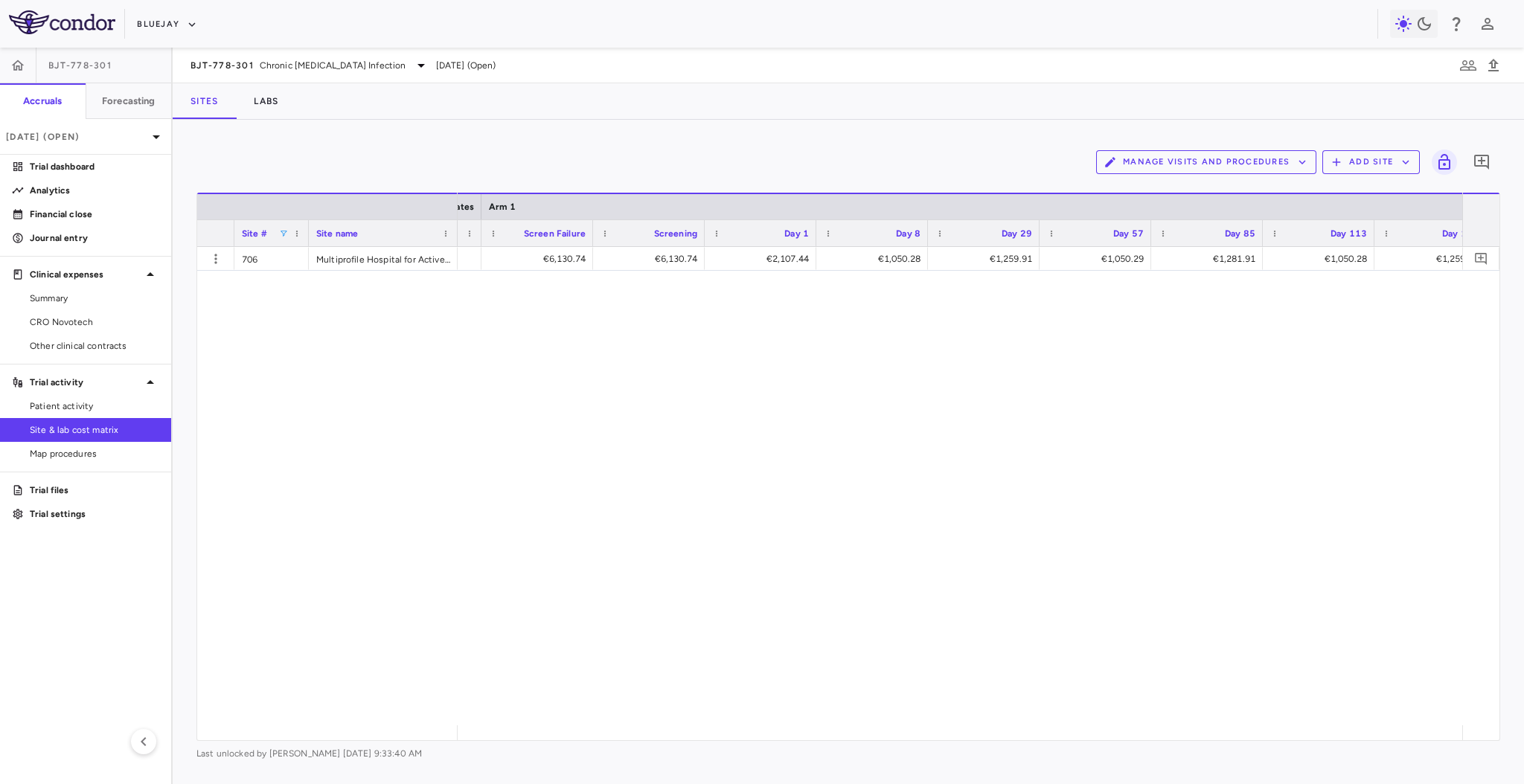
click at [288, 230] on span at bounding box center [284, 234] width 9 height 9
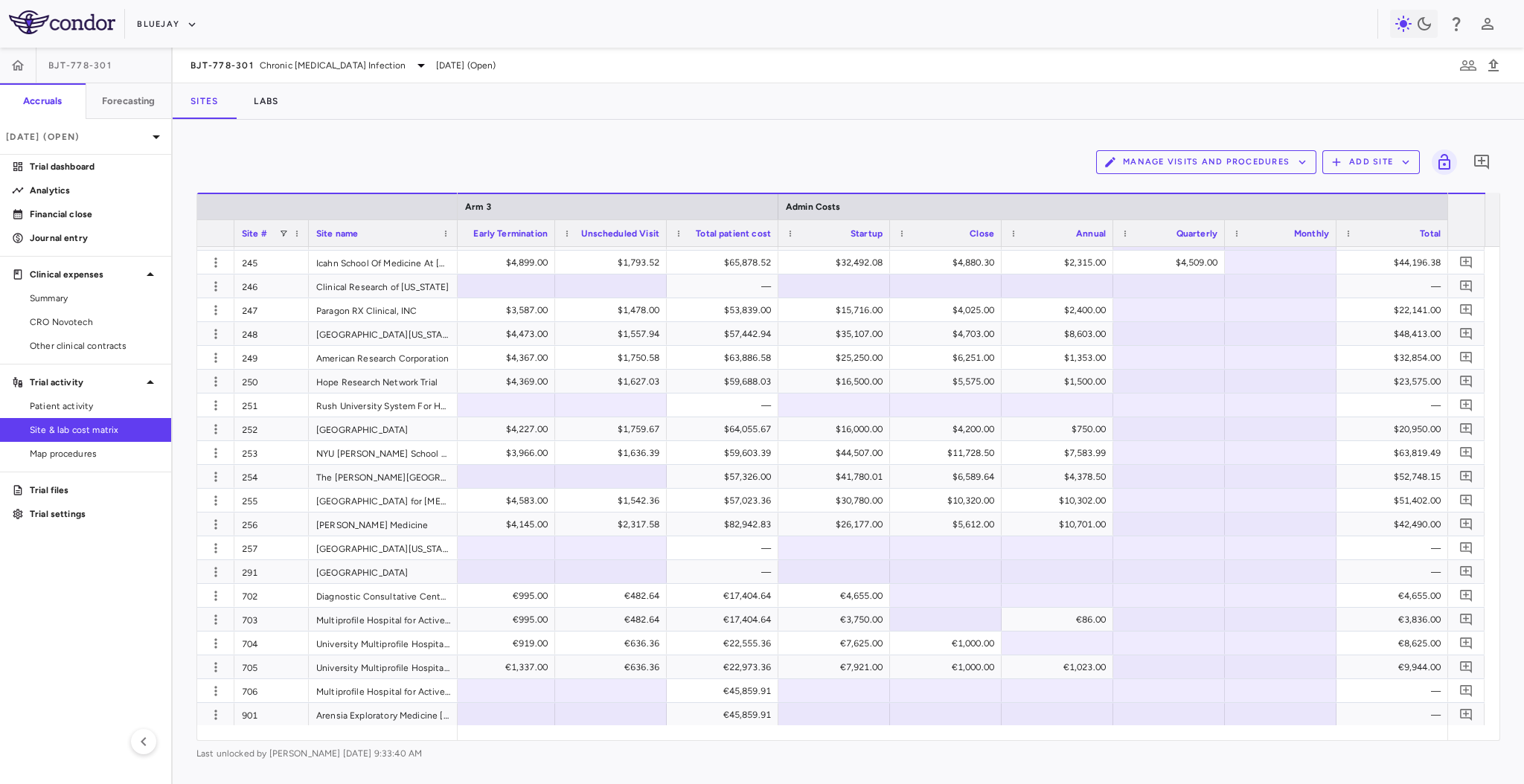
click at [521, 169] on div "Manage Visits and Procedures Add Site 0" at bounding box center [848, 162] width 1304 height 37
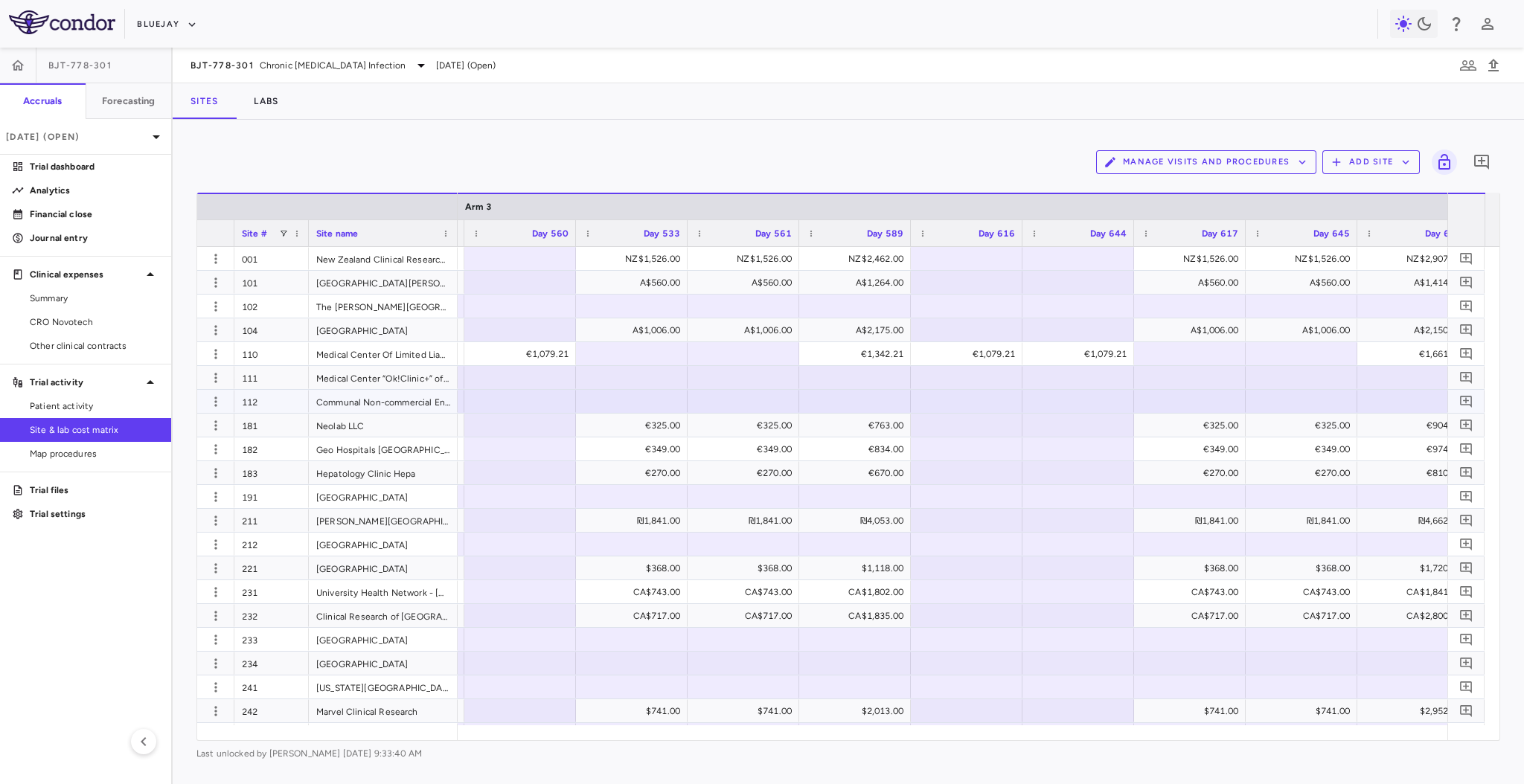
scroll to position [0, 12025]
